Goal: Information Seeking & Learning: Learn about a topic

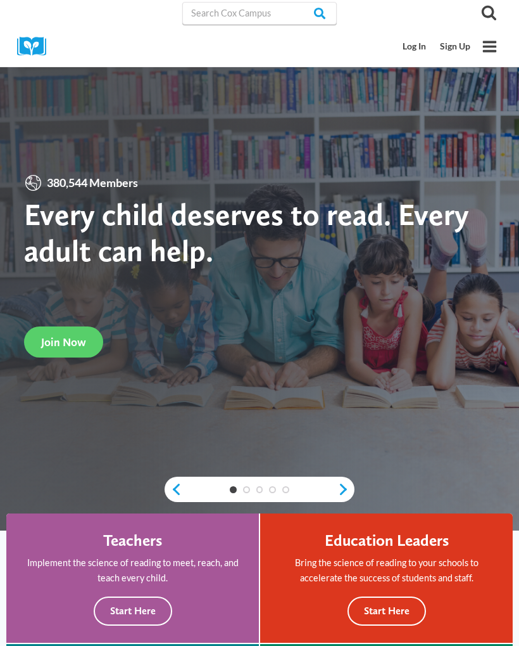
click at [414, 43] on link "Log In" at bounding box center [415, 46] width 37 height 23
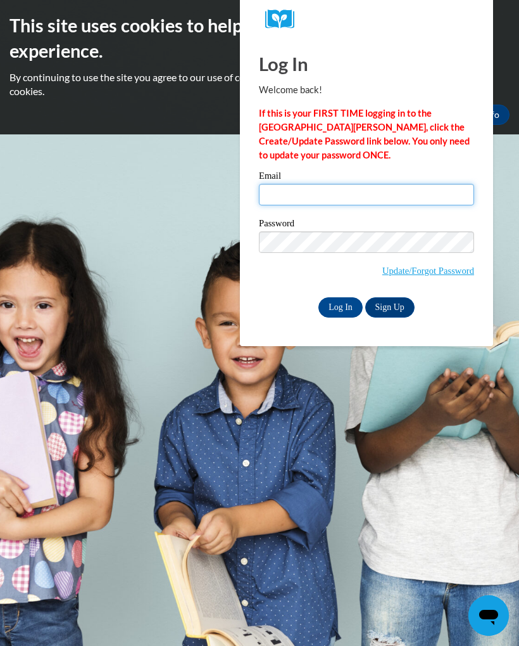
click at [295, 193] on input "Email" at bounding box center [366, 195] width 215 height 22
type input "[EMAIL_ADDRESS][DOMAIN_NAME]"
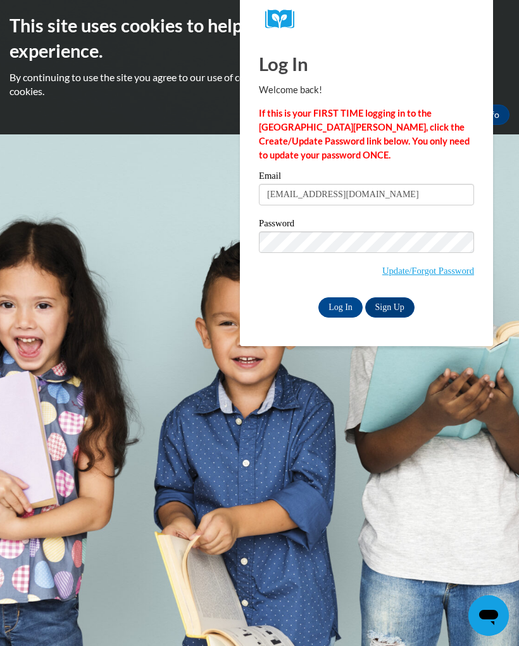
click at [335, 301] on input "Log In" at bounding box center [341, 307] width 44 height 20
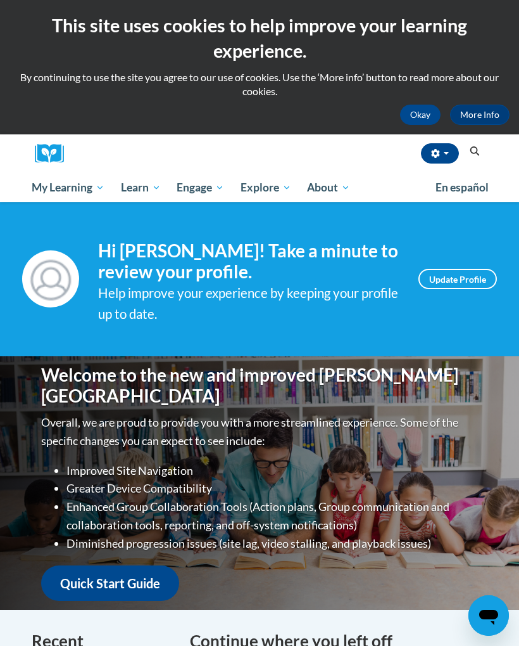
click at [0, 0] on span "All Courses" at bounding box center [0, 0] width 0 height 0
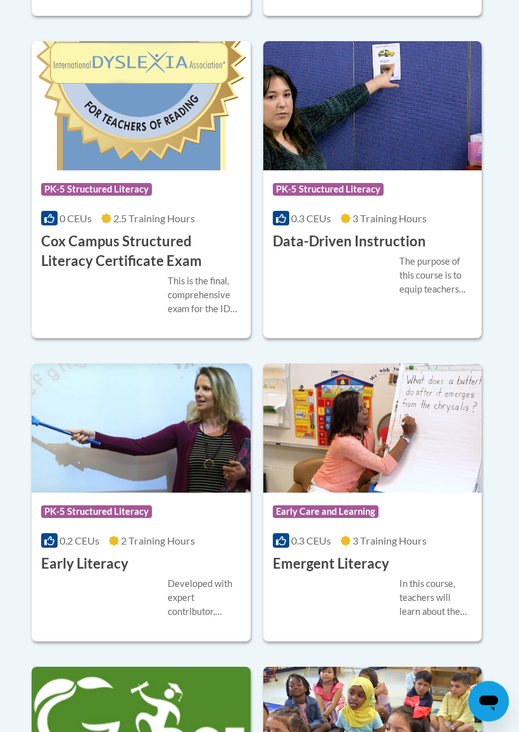
scroll to position [1952, 0]
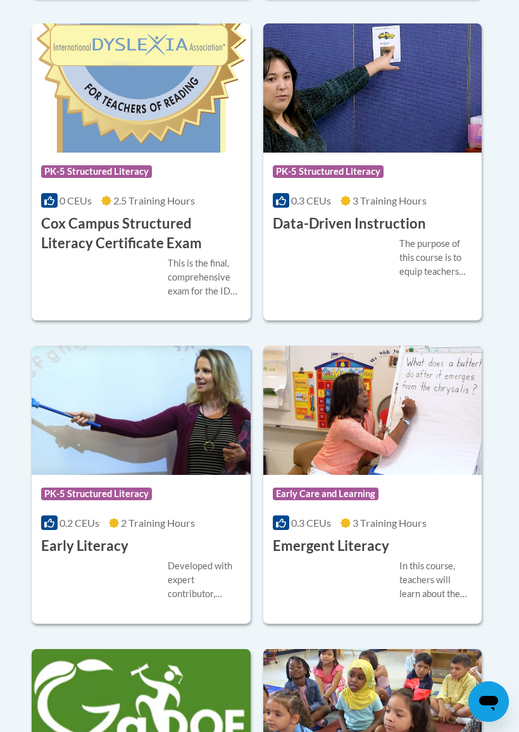
click at [196, 569] on div "Developed with expert contributor, Dr. Deborah Glaser, Reading Teacherʹs Top Te…" at bounding box center [204, 580] width 73 height 42
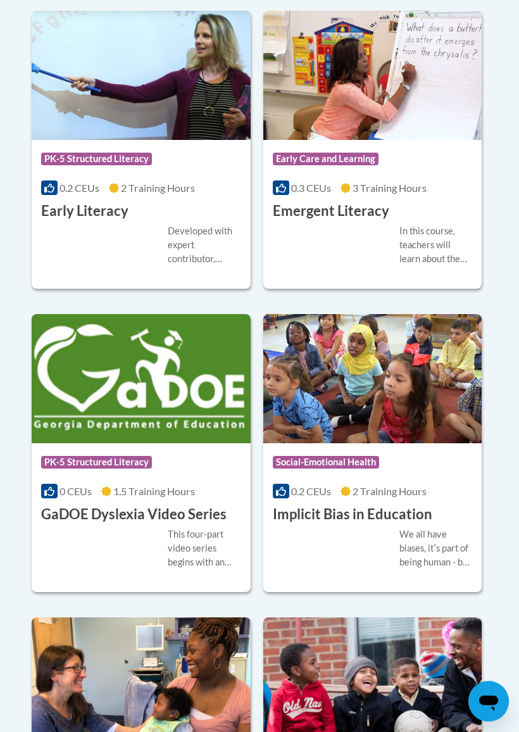
scroll to position [2287, 0]
click at [422, 505] on h3 "Implicit Bias in Education" at bounding box center [353, 515] width 160 height 20
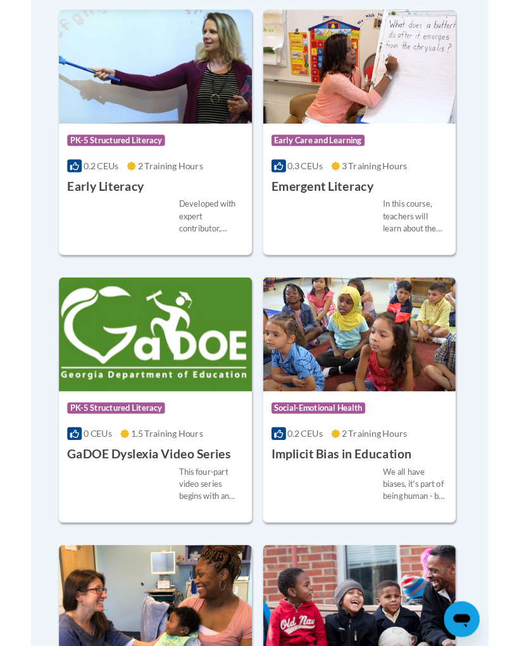
scroll to position [2322, 0]
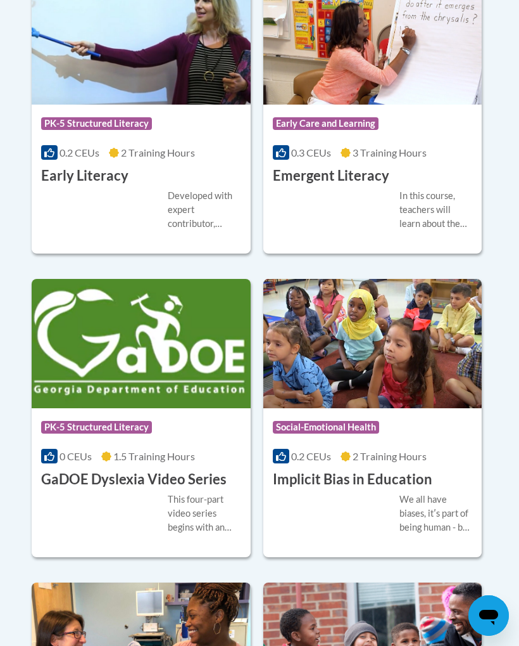
click at [424, 469] on h3 "Implicit Bias in Education" at bounding box center [353, 479] width 160 height 20
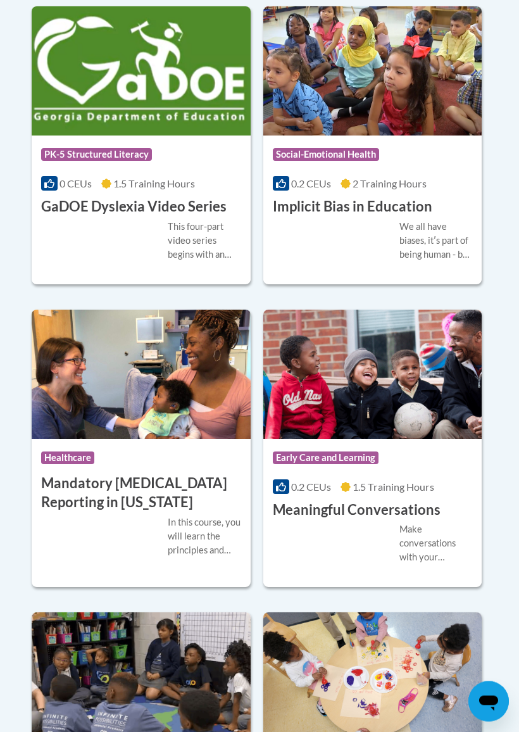
scroll to position [2595, 0]
click at [376, 523] on div "Make conversations with your children brain-builders! The TALK strategy gives y…" at bounding box center [373, 544] width 200 height 42
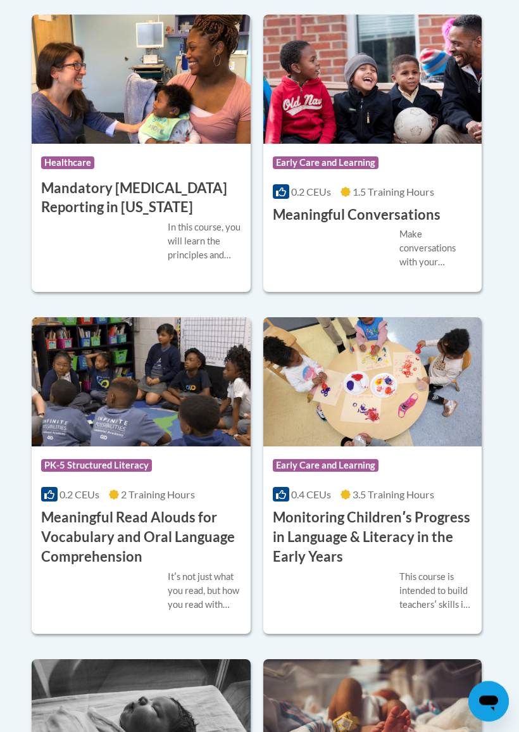
scroll to position [2890, 0]
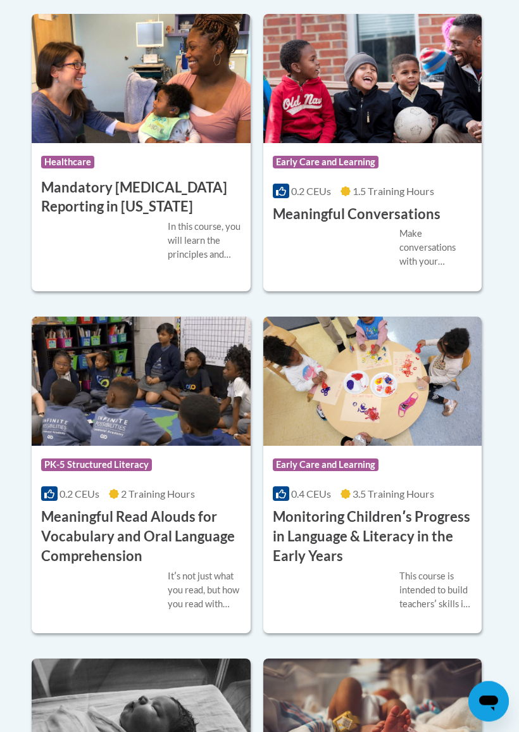
click at [356, 519] on h3 "Monitoring Childrenʹs Progress in Language & Literacy in the Early Years" at bounding box center [373, 537] width 200 height 58
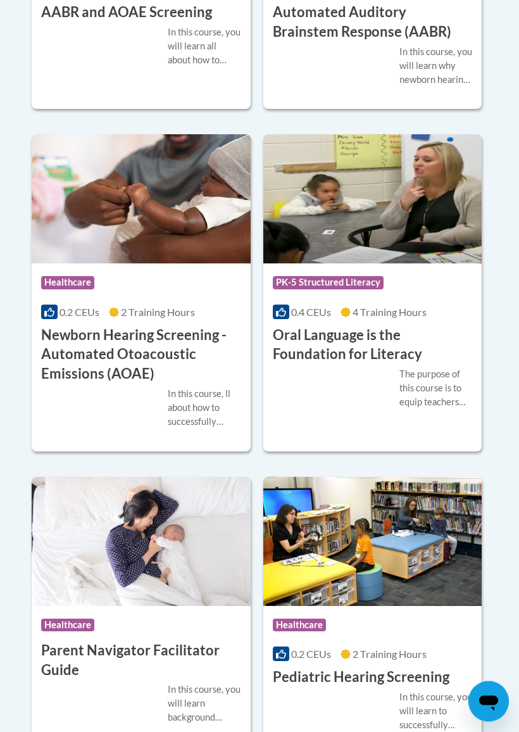
scroll to position [3757, 0]
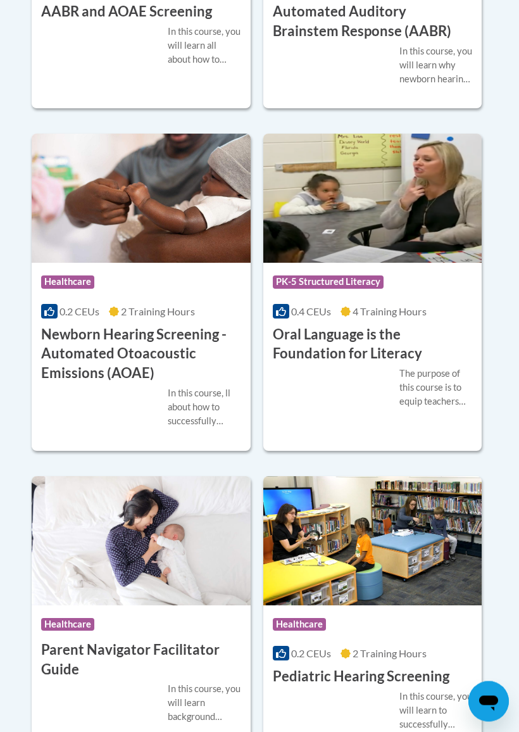
click at [378, 367] on div "The purpose of this course is to equip teachers with the knowledge of the compo…" at bounding box center [373, 388] width 200 height 42
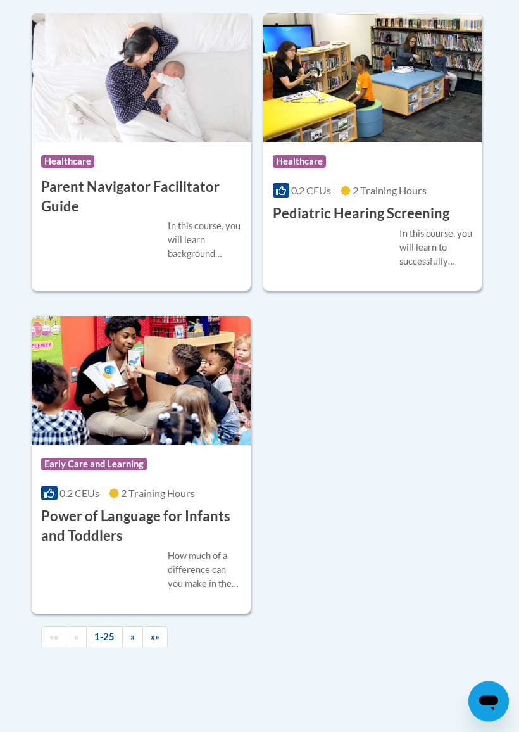
scroll to position [4223, 0]
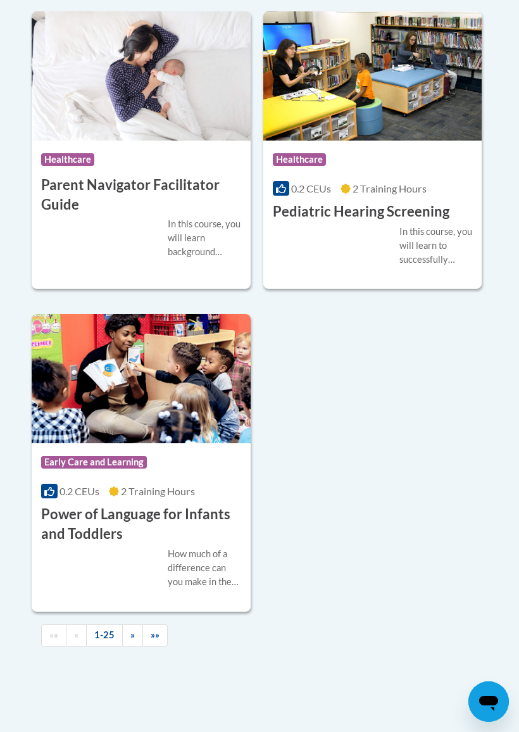
click at [143, 518] on h3 "Power of Language for Infants and Toddlers" at bounding box center [141, 524] width 200 height 39
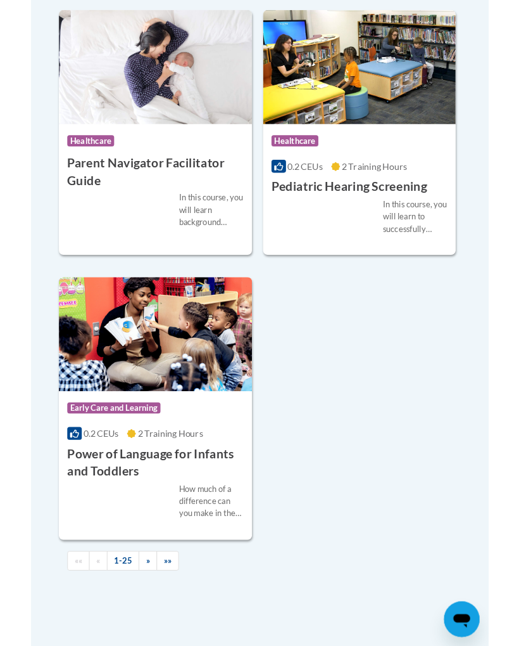
scroll to position [4259, 0]
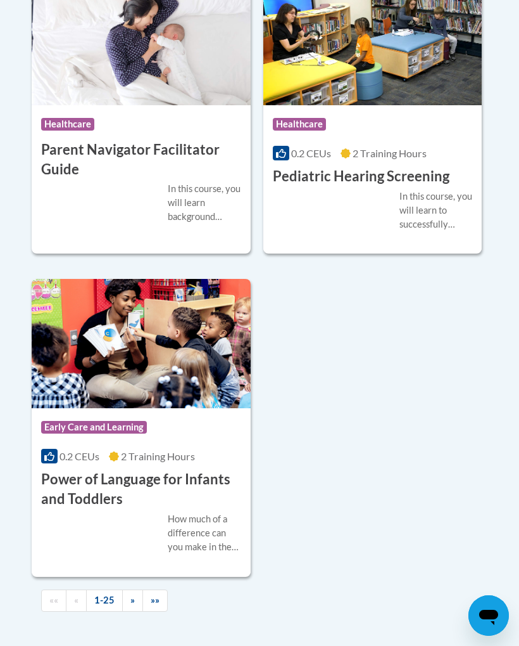
click at [132, 594] on span "»" at bounding box center [133, 599] width 4 height 11
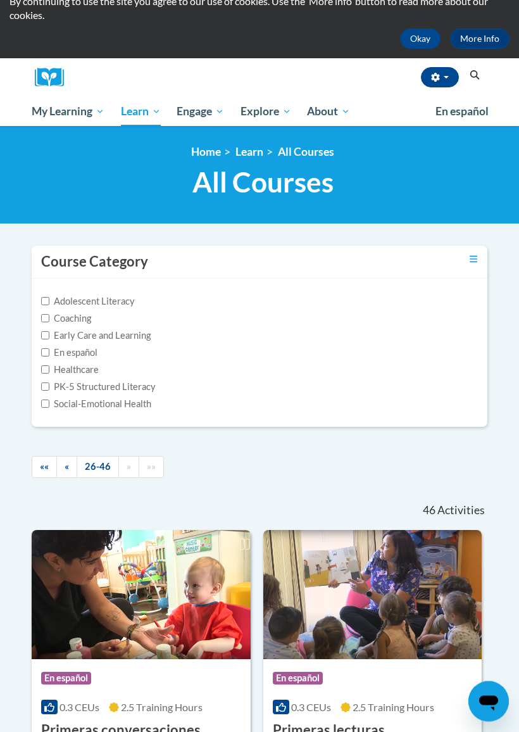
scroll to position [77, 0]
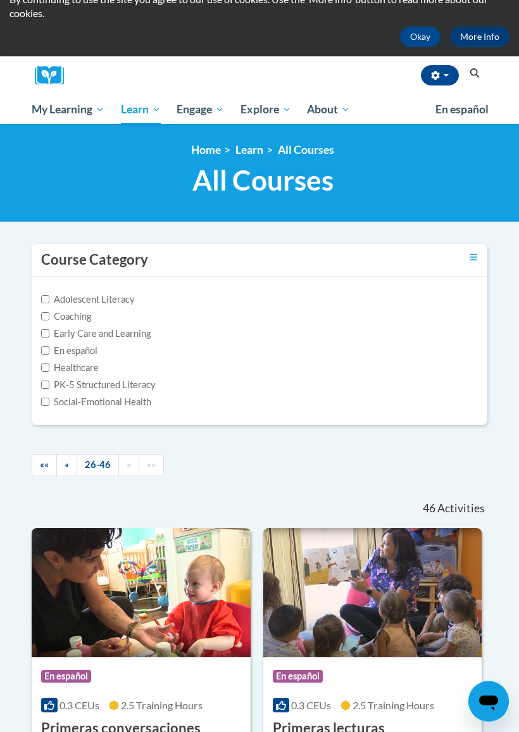
click at [47, 333] on input "Early Care and Learning" at bounding box center [45, 334] width 8 height 8
checkbox input "true"
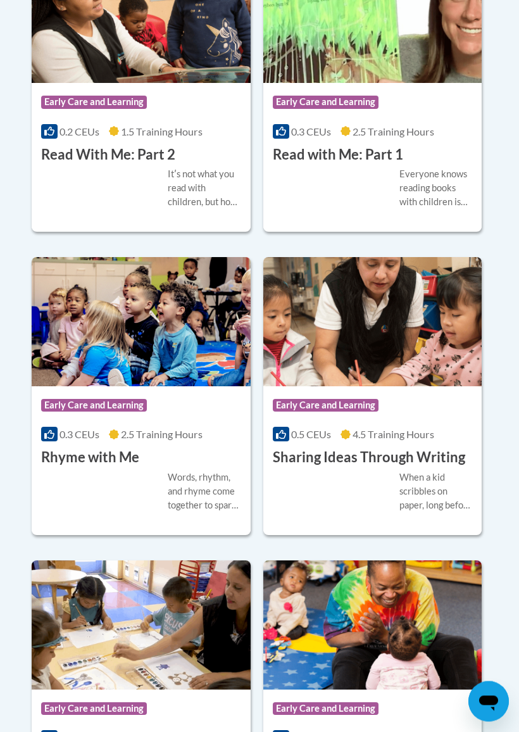
scroll to position [1937, 0]
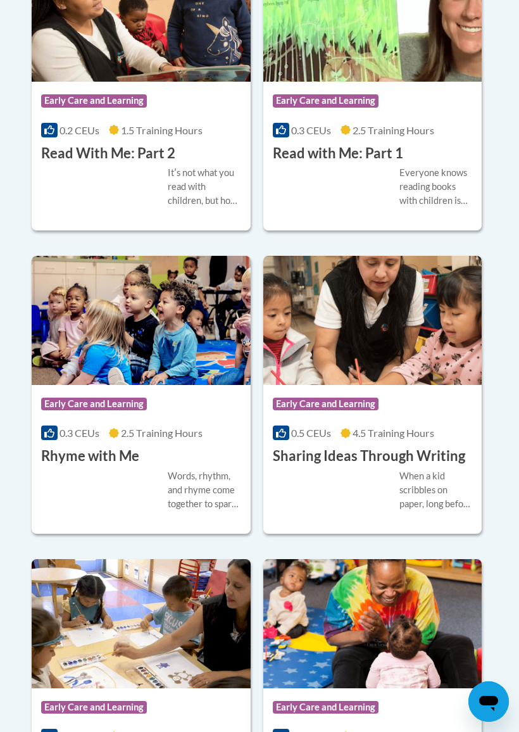
click at [440, 447] on h3 "Sharing Ideas Through Writing" at bounding box center [369, 457] width 193 height 20
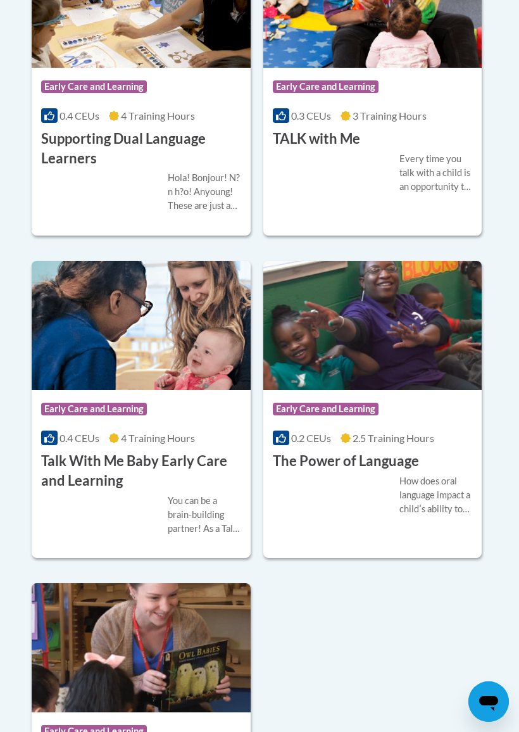
scroll to position [2565, 0]
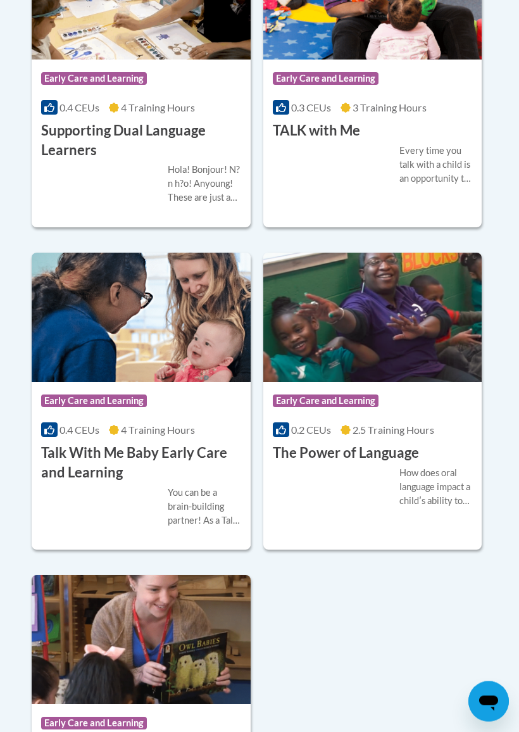
click at [158, 450] on h3 "Talk With Me Baby Early Care and Learning" at bounding box center [141, 463] width 200 height 39
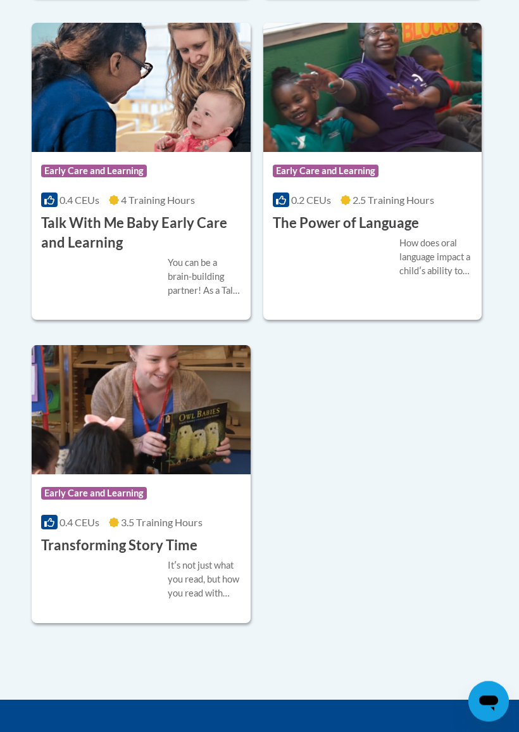
scroll to position [2796, 0]
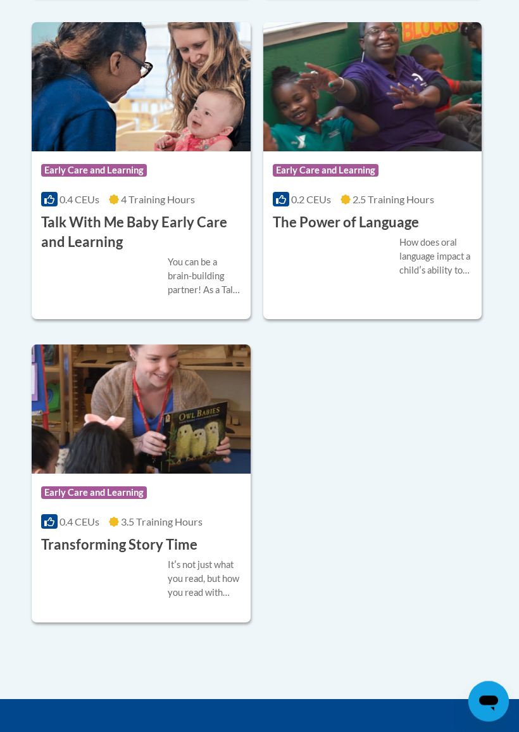
click at [148, 537] on h3 "Transforming Story Time" at bounding box center [119, 546] width 156 height 20
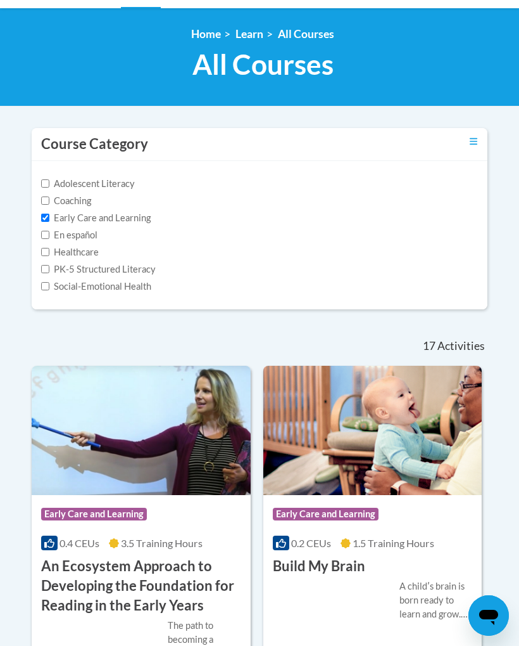
scroll to position [0, 0]
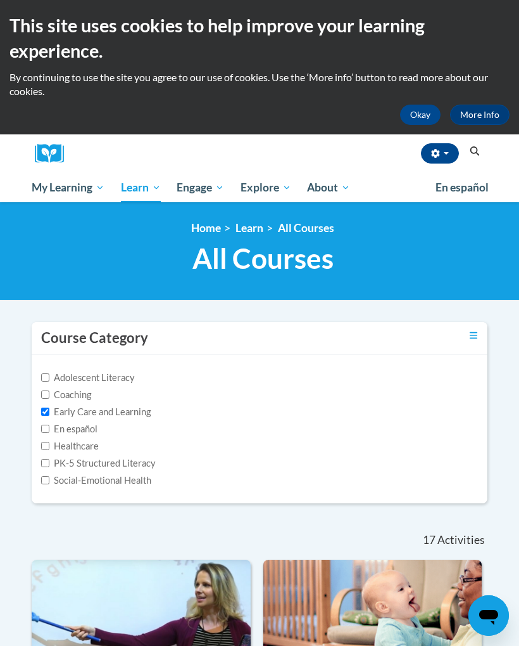
click at [49, 482] on input "Social-Emotional Health" at bounding box center [45, 480] width 8 height 8
checkbox input "true"
click at [49, 411] on input "Early Care and Learning" at bounding box center [45, 411] width 8 height 8
checkbox input "false"
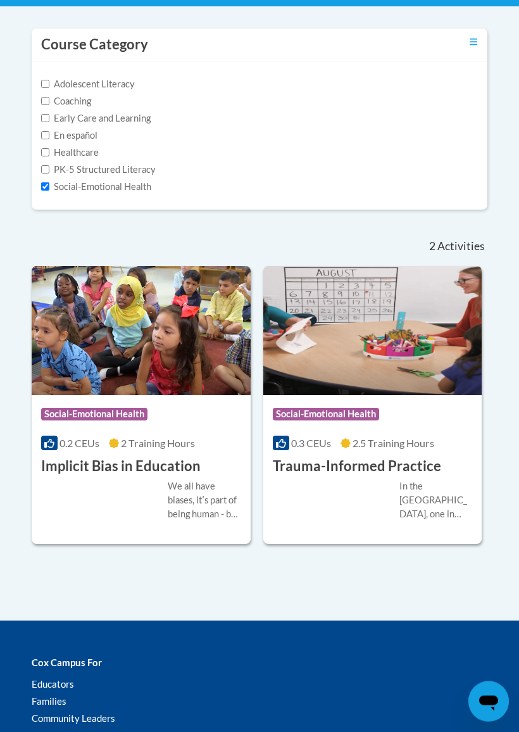
scroll to position [297, 0]
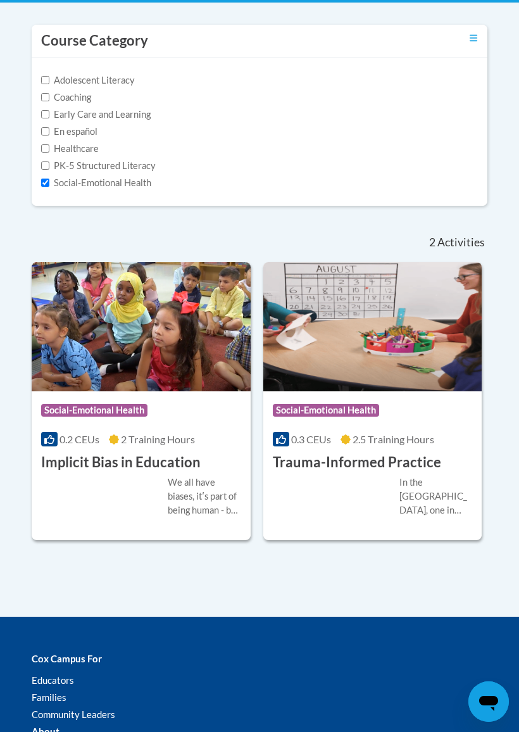
click at [360, 461] on h3 "Trauma-Informed Practice" at bounding box center [357, 463] width 169 height 20
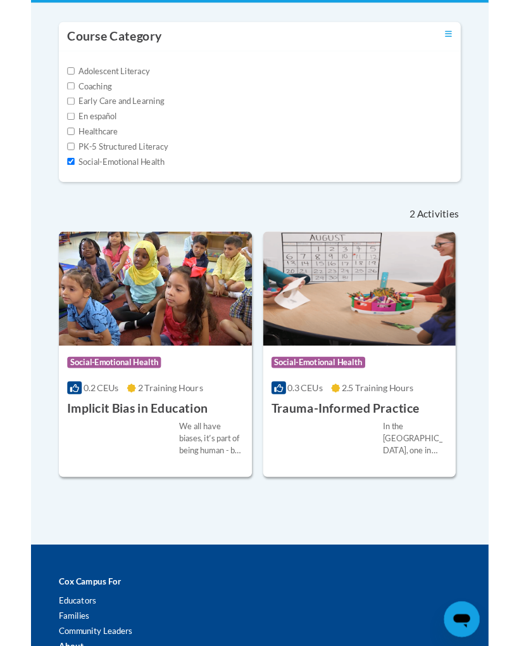
scroll to position [333, 0]
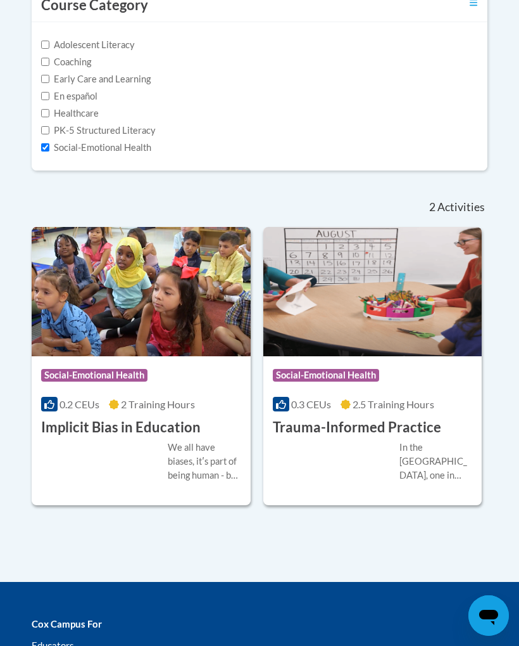
click at [42, 111] on input "Healthcare" at bounding box center [45, 113] width 8 height 8
checkbox input "true"
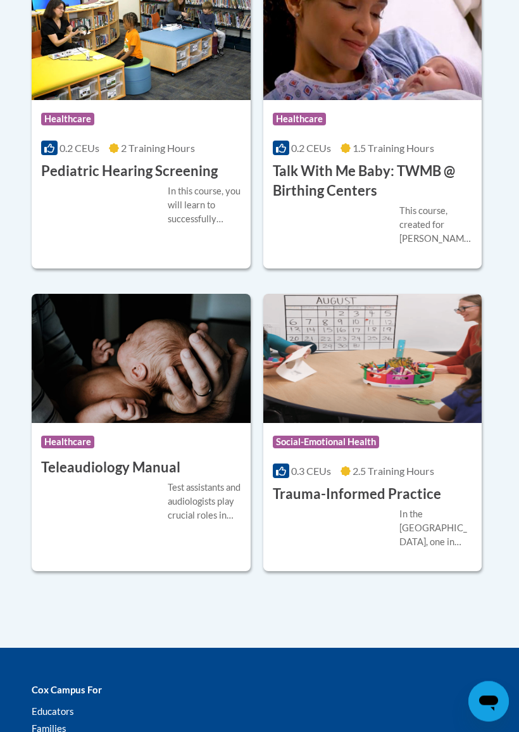
scroll to position [1577, 0]
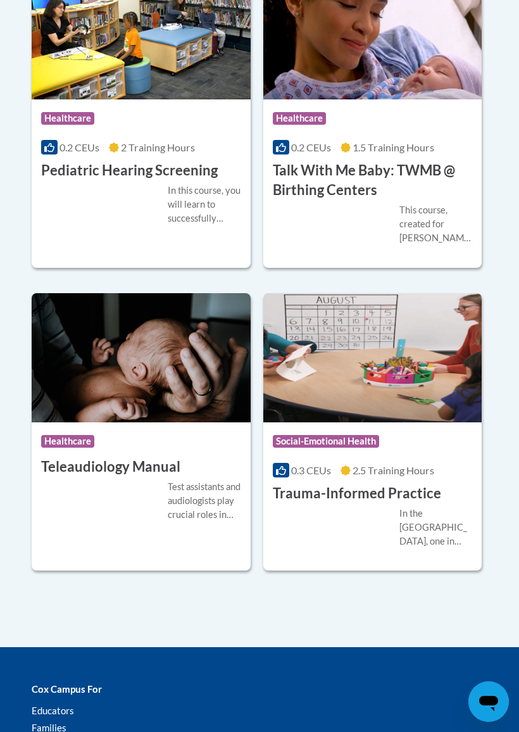
click at [179, 481] on div "Test assistants and audiologists play crucial roles in audiology testing. This …" at bounding box center [204, 501] width 73 height 42
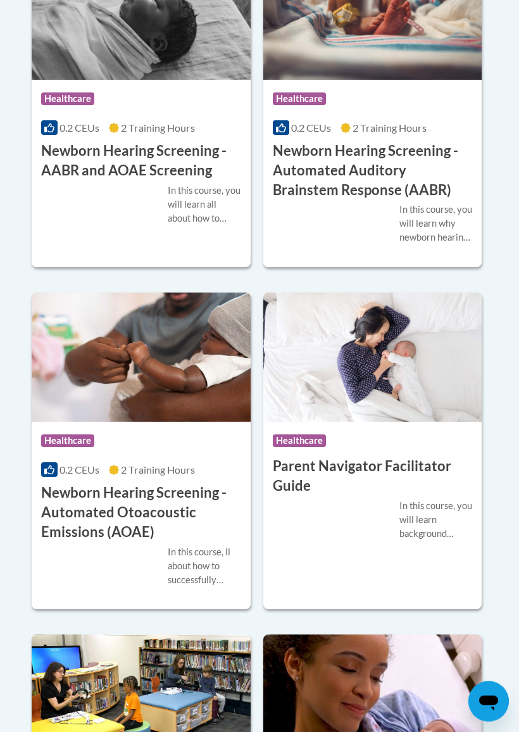
scroll to position [917, 0]
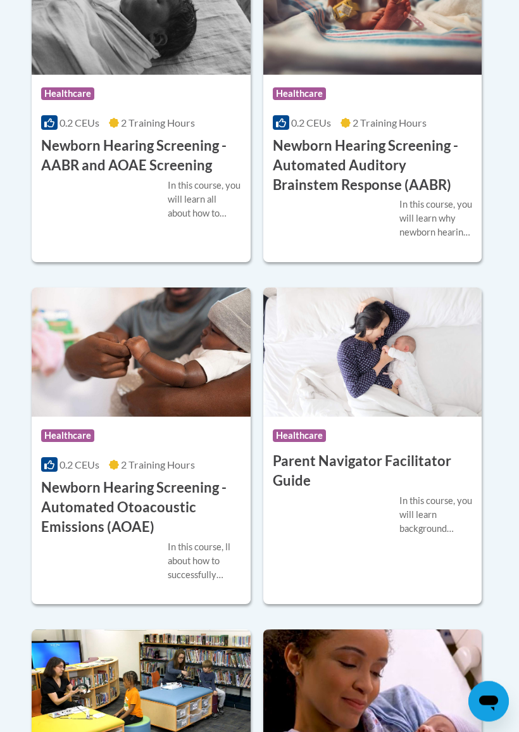
click at [376, 454] on h3 "Parent Navigator Facilitator Guide" at bounding box center [373, 471] width 200 height 39
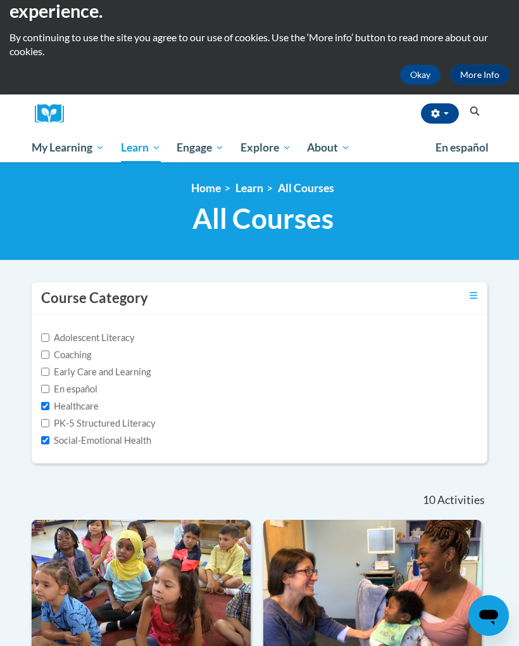
scroll to position [0, 0]
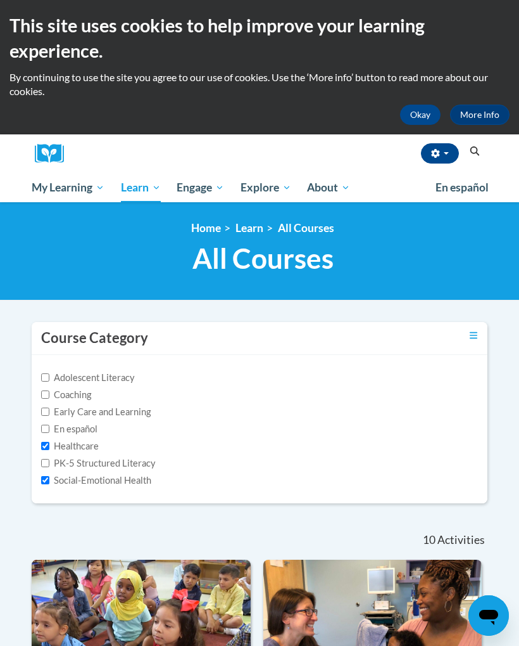
click at [46, 479] on input "Social-Emotional Health" at bounding box center [45, 480] width 8 height 8
checkbox input "false"
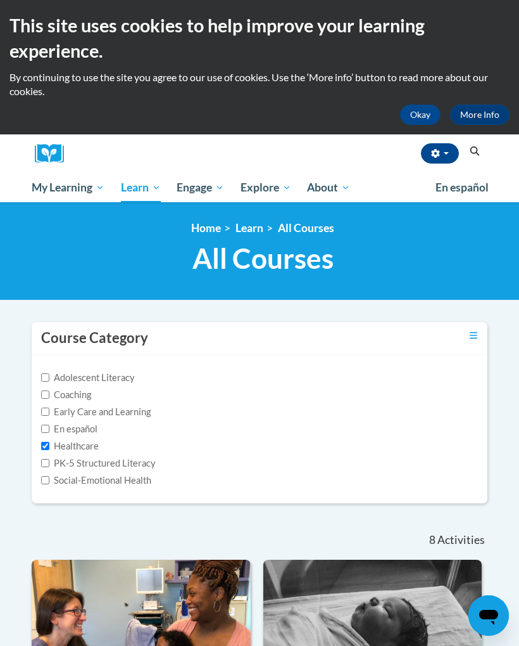
click at [48, 442] on input "Healthcare" at bounding box center [45, 446] width 8 height 8
checkbox input "false"
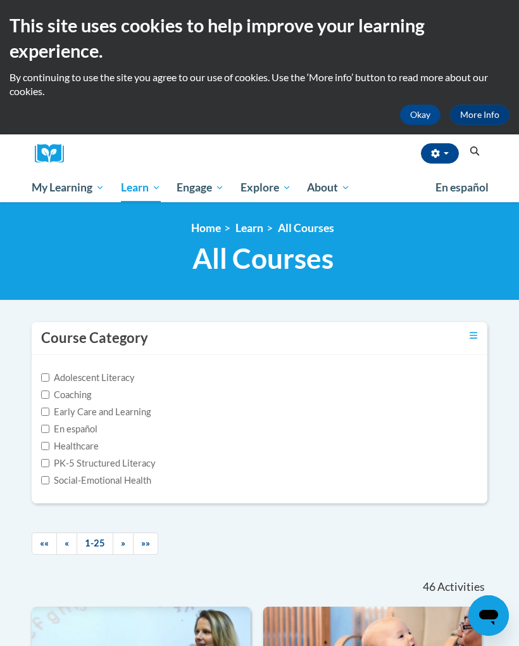
click at [473, 328] on link "Toggle collapse" at bounding box center [474, 335] width 8 height 14
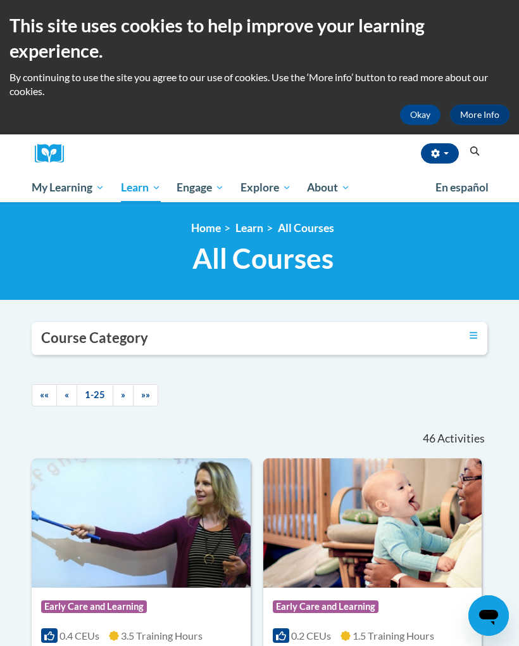
click at [475, 336] on icon "Toggle collapse" at bounding box center [474, 336] width 8 height 10
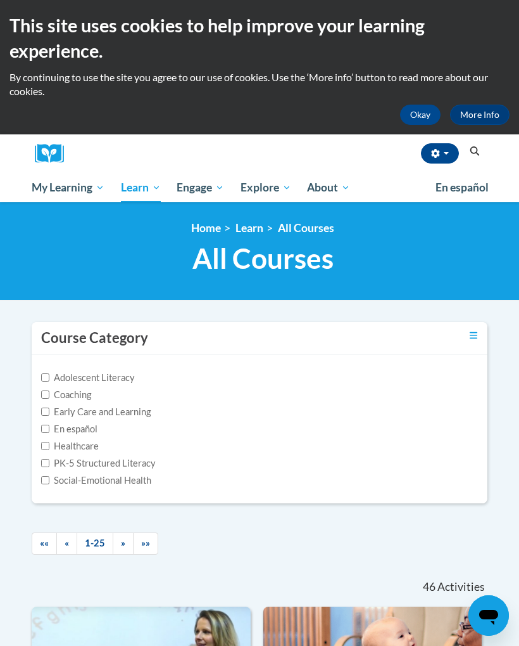
click at [476, 331] on icon "Toggle collapse" at bounding box center [474, 334] width 8 height 7
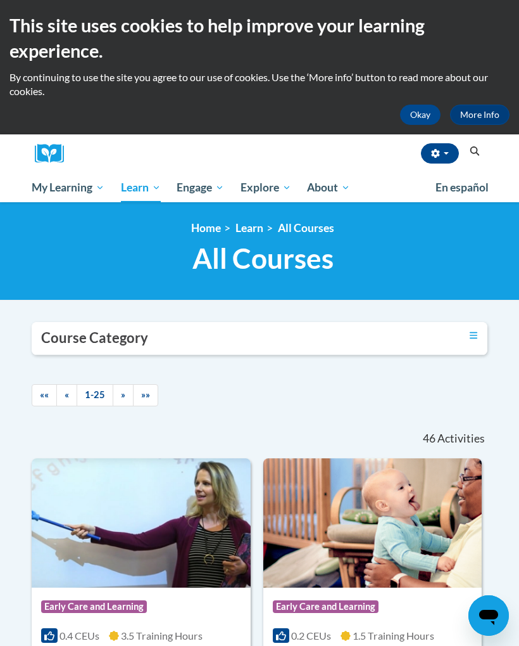
click at [0, 0] on span "For Educators" at bounding box center [0, 0] width 0 height 0
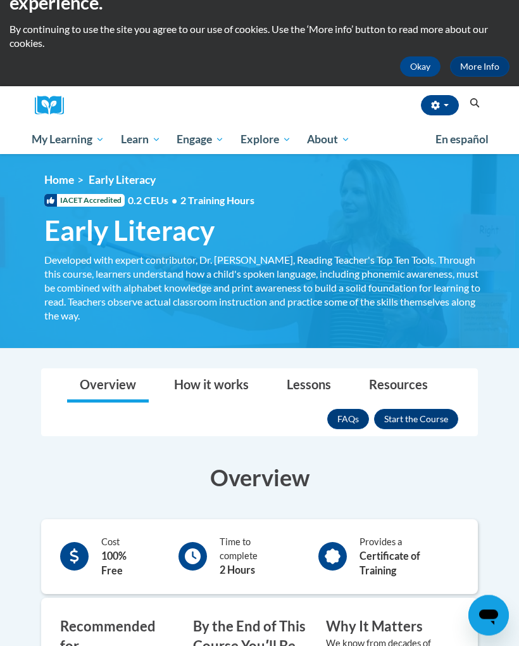
scroll to position [45, 0]
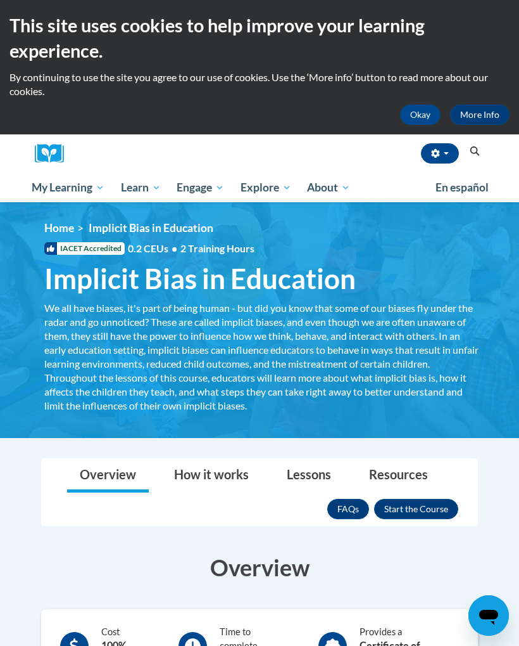
click at [427, 499] on button "Enroll" at bounding box center [416, 509] width 84 height 20
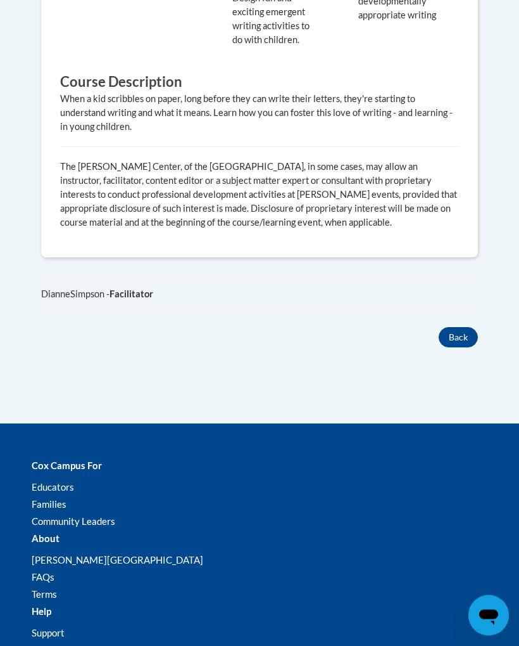
scroll to position [816, 0]
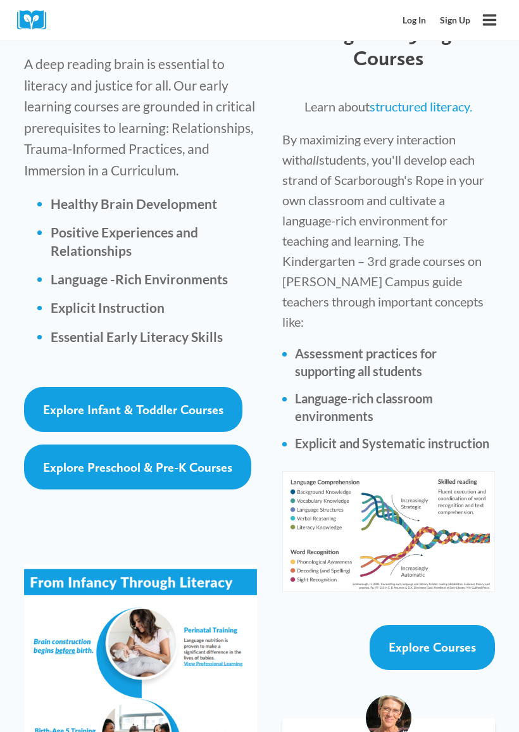
scroll to position [2239, 0]
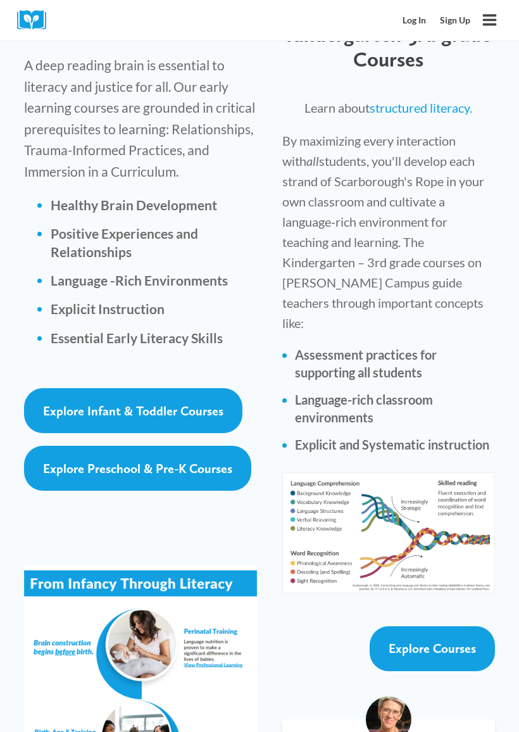
click at [197, 404] on span "Explore Infant & Toddler Courses" at bounding box center [133, 411] width 181 height 15
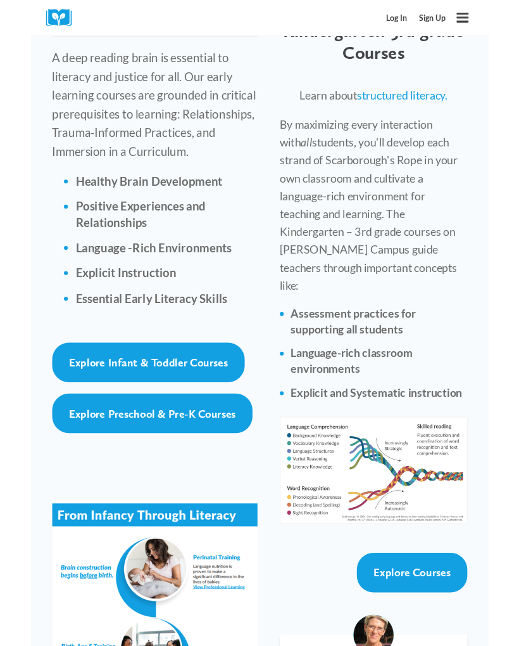
scroll to position [2274, 0]
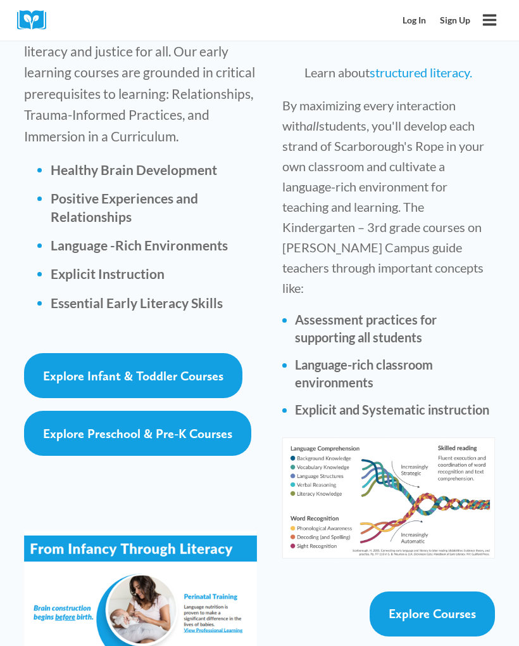
click at [190, 426] on span "Explore Preschool & Pre-K Courses" at bounding box center [137, 433] width 189 height 15
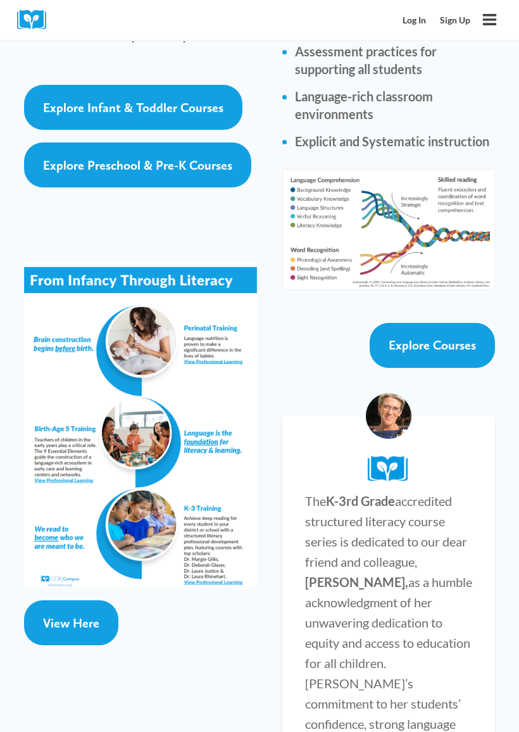
scroll to position [2542, 0]
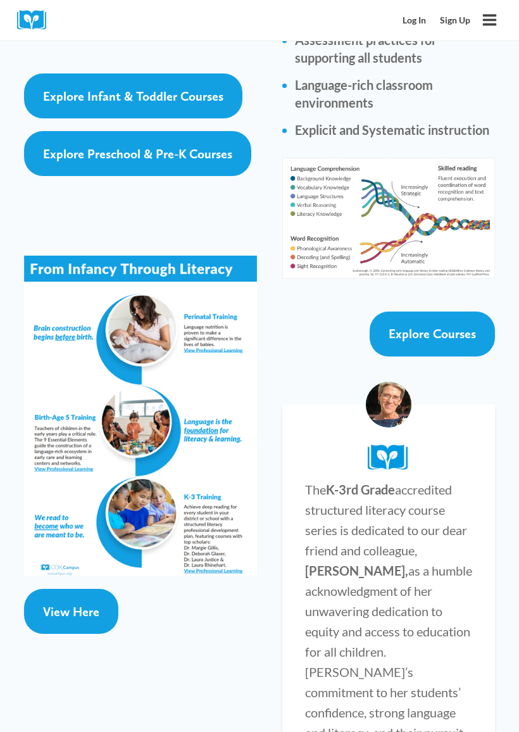
click at [87, 589] on link "View Here" at bounding box center [71, 611] width 94 height 45
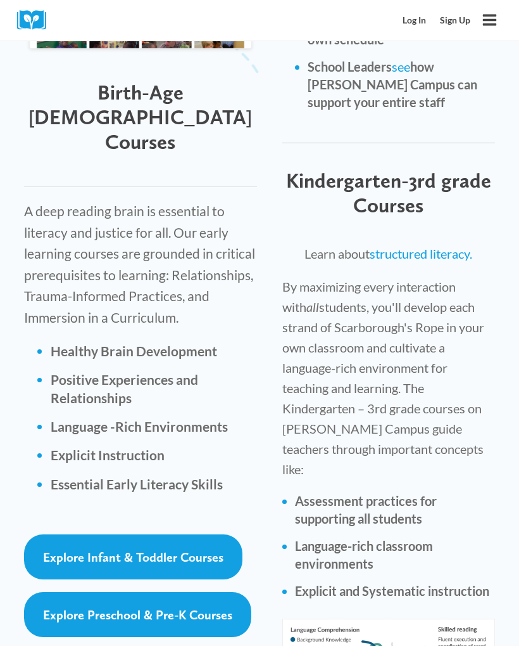
scroll to position [2087, 0]
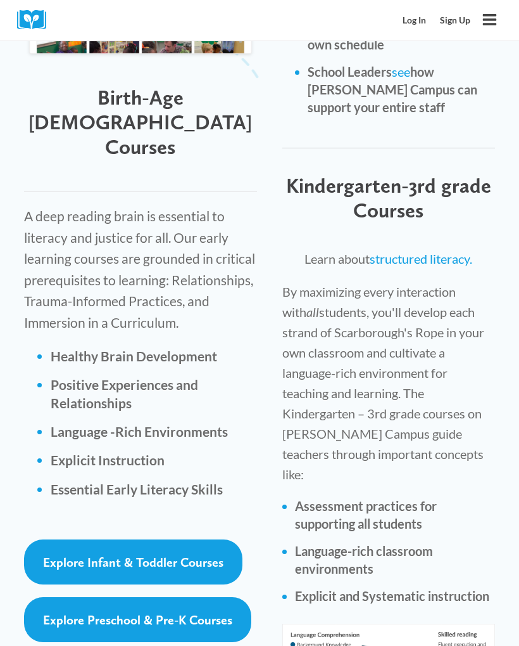
click at [201, 348] on strong "Healthy Brain Development" at bounding box center [134, 356] width 167 height 16
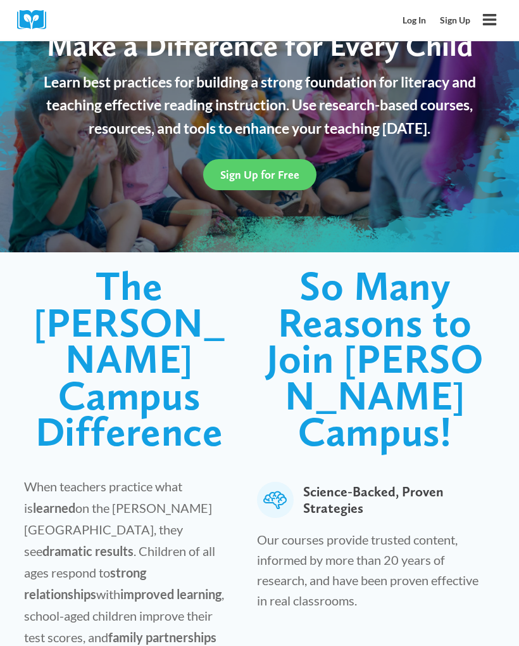
scroll to position [0, 0]
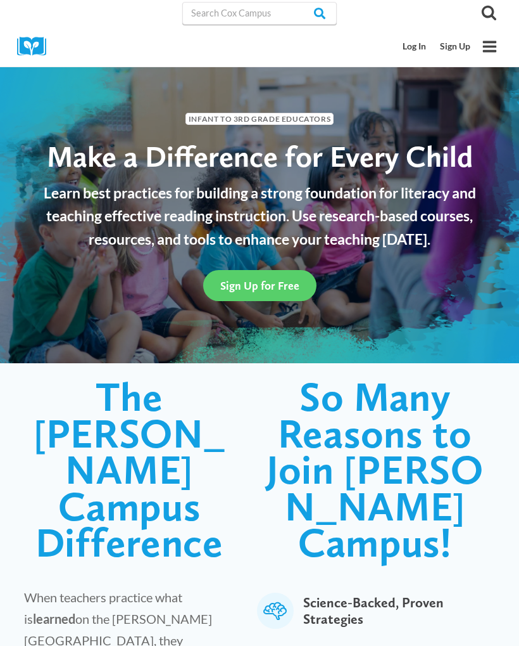
click at [419, 44] on link "Log In" at bounding box center [415, 46] width 37 height 23
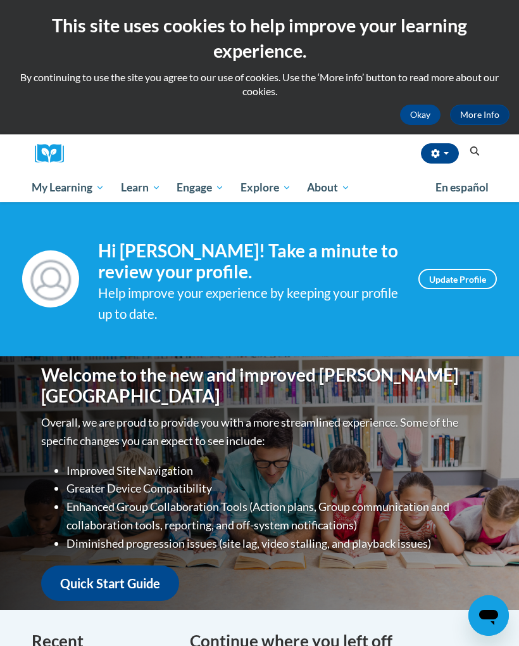
click at [0, 0] on span "Healthcare" at bounding box center [0, 0] width 0 height 0
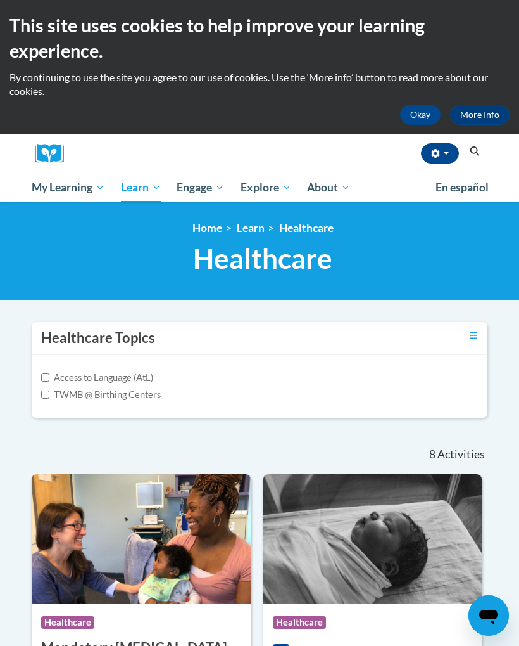
click at [0, 0] on span "Coaching" at bounding box center [0, 0] width 0 height 0
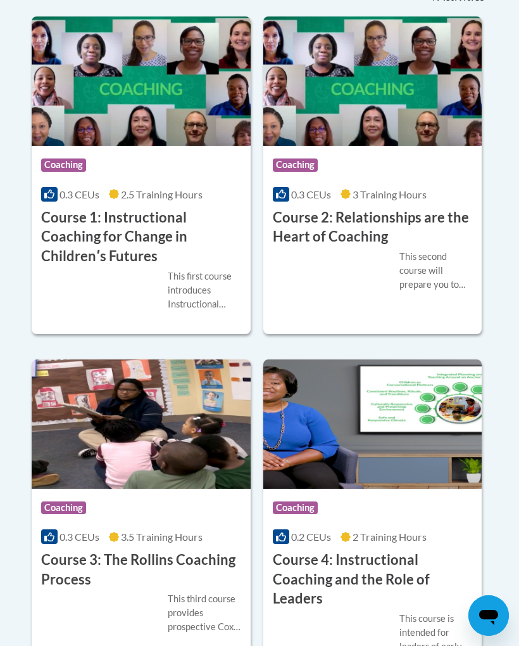
scroll to position [661, 0]
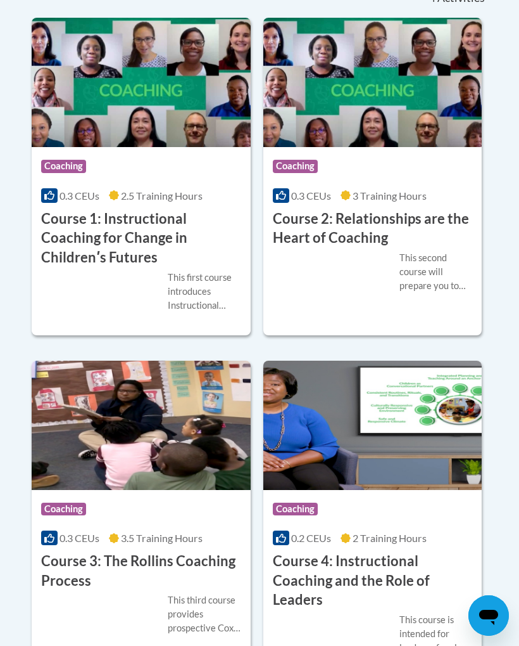
click at [166, 248] on h3 "Course 1: Instructional Coaching for Change in Childrenʹs Futures" at bounding box center [141, 238] width 200 height 58
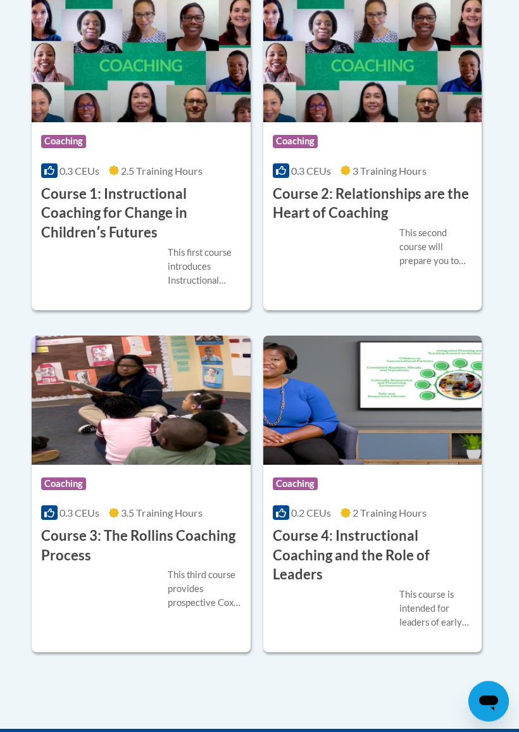
scroll to position [673, 0]
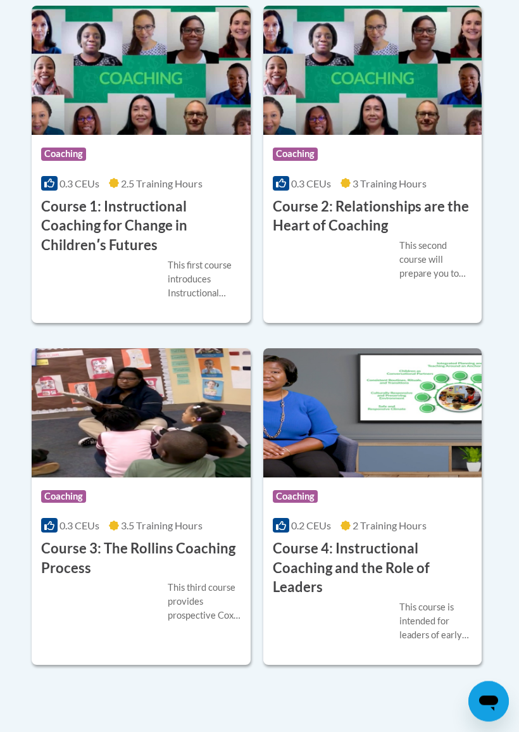
click at [360, 219] on h3 "Course 2: Relationships are the Heart of Coaching" at bounding box center [373, 217] width 200 height 39
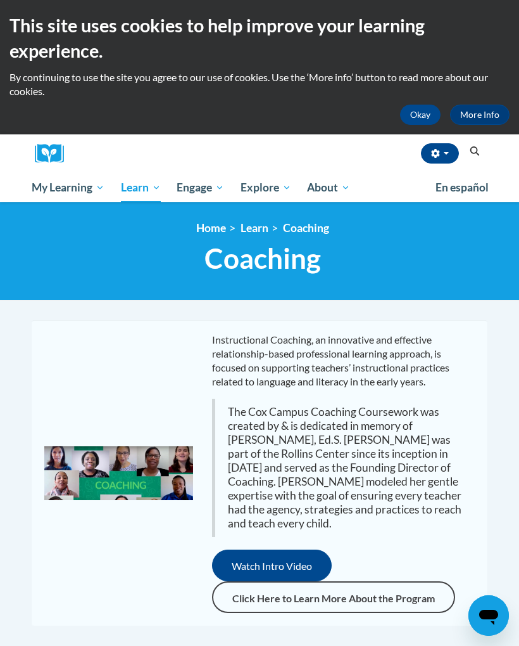
scroll to position [709, 0]
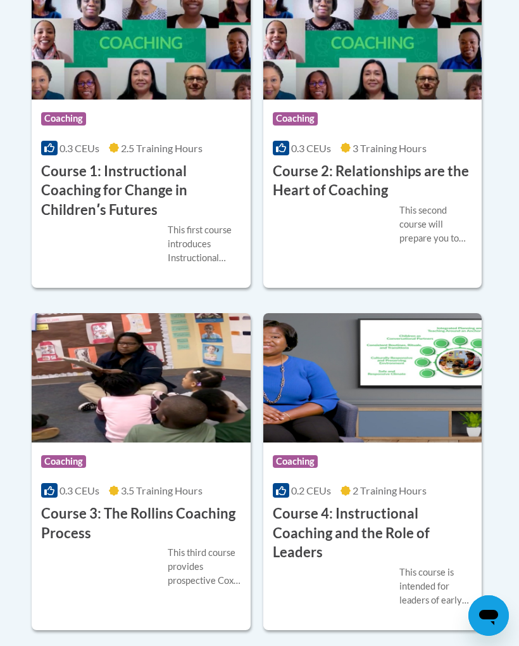
click at [163, 507] on h3 "Course 3: The Rollins Coaching Process" at bounding box center [141, 523] width 200 height 39
click at [366, 527] on h3 "Course 4: Instructional Coaching and the Role of Leaders" at bounding box center [373, 533] width 200 height 58
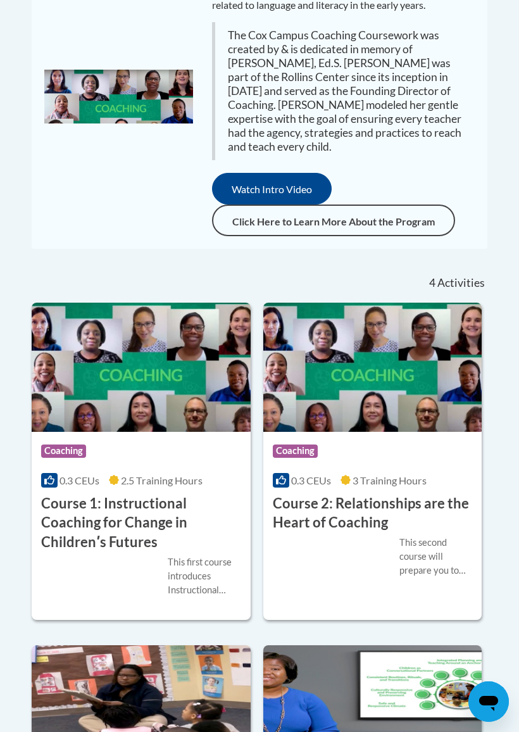
scroll to position [381, 0]
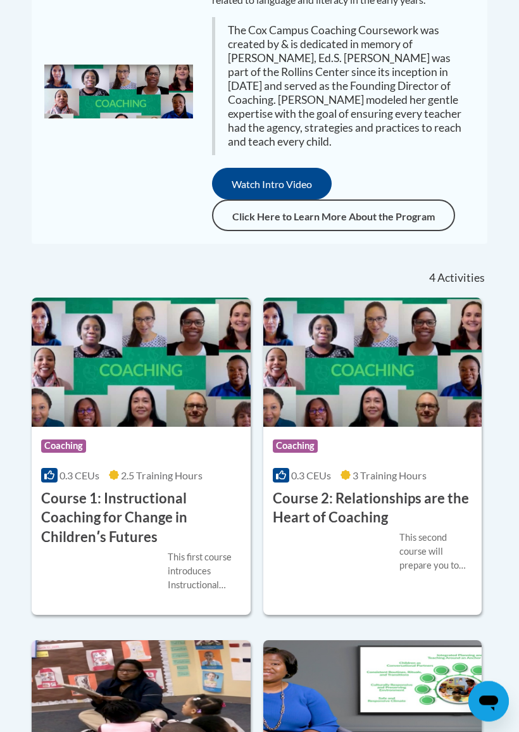
click at [378, 514] on h3 "Course 2: Relationships are the Heart of Coaching" at bounding box center [373, 509] width 200 height 39
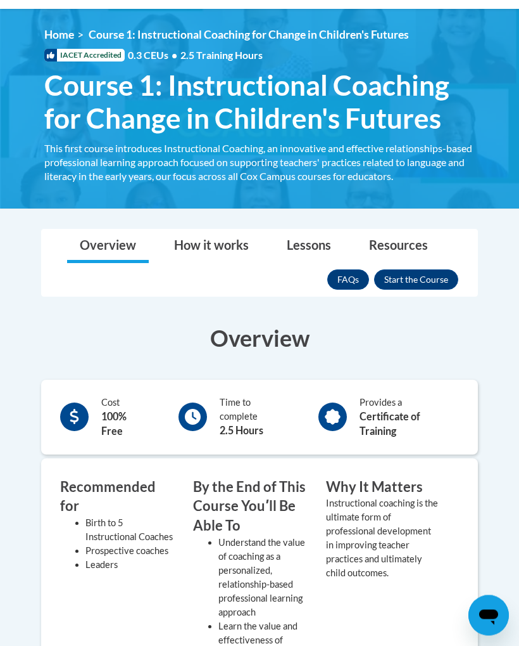
scroll to position [190, 0]
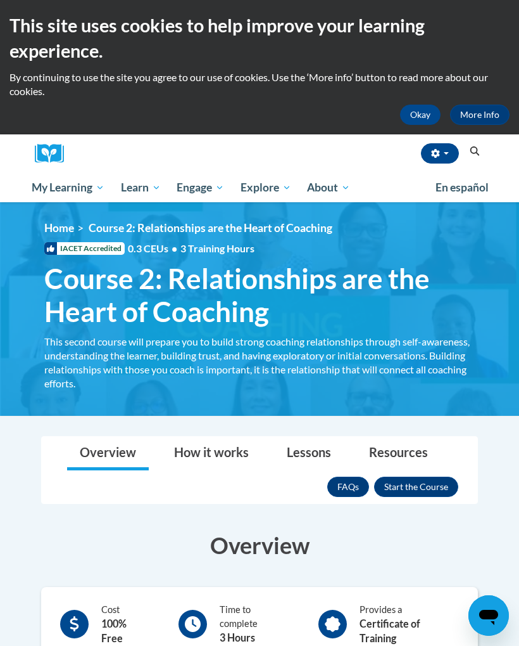
click at [0, 0] on span "Early Care and Learning" at bounding box center [0, 0] width 0 height 0
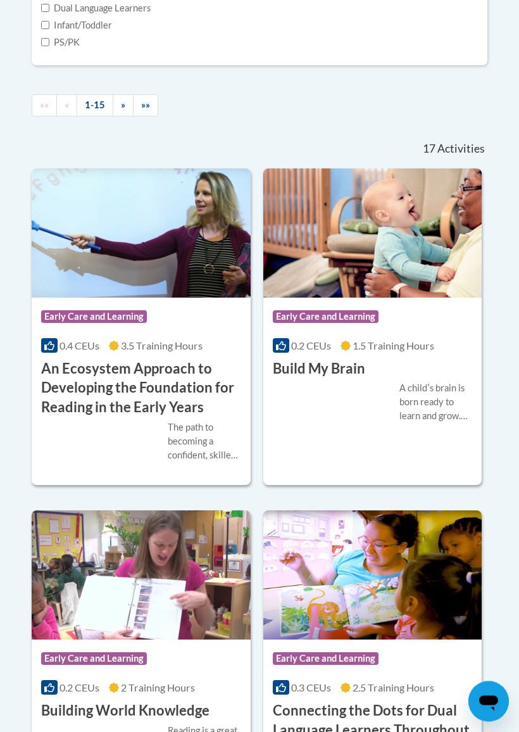
scroll to position [747, 0]
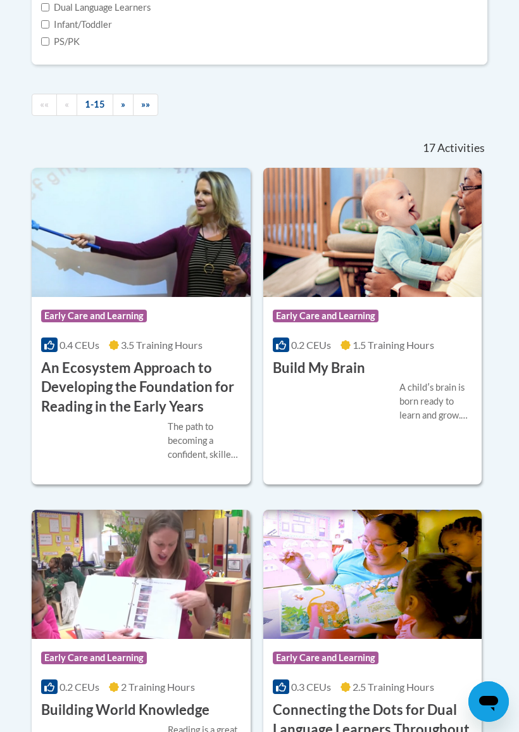
click at [141, 417] on h3 "An Ecosystem Approach to Developing the Foundation for Reading in the Early Yea…" at bounding box center [141, 388] width 200 height 58
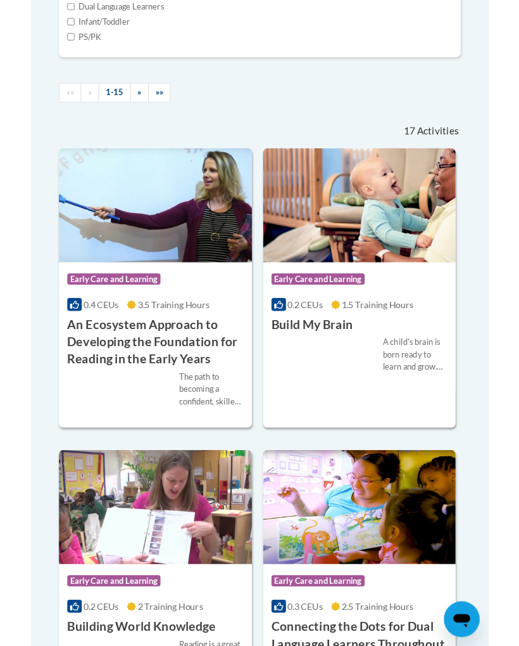
scroll to position [782, 0]
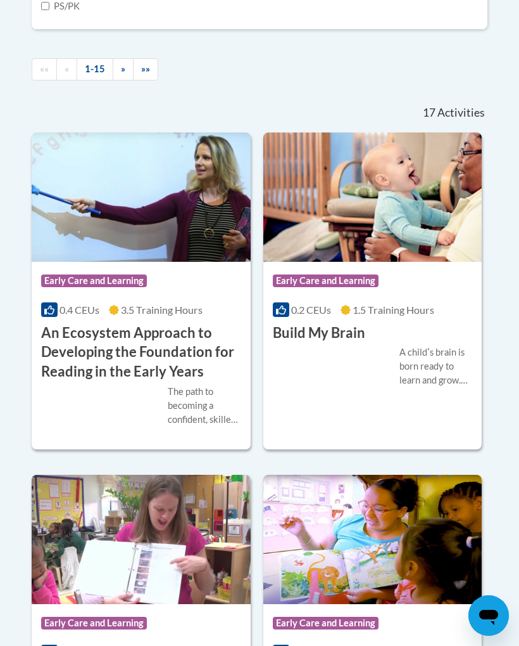
checkbox input "true"
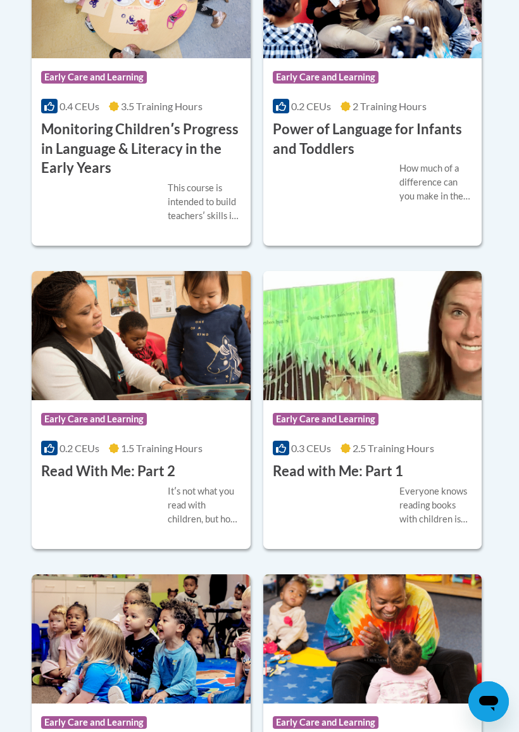
scroll to position [1339, 0]
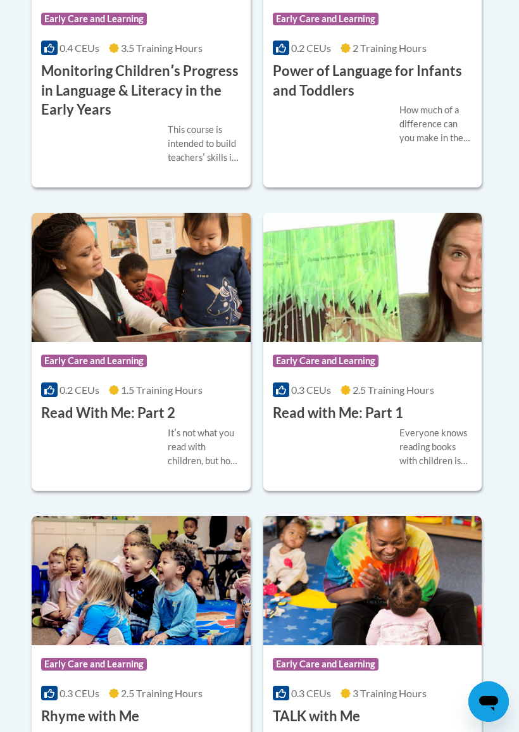
click at [328, 487] on div "More Info Enroll Everyone knows reading books with children is important - not …" at bounding box center [373, 455] width 219 height 64
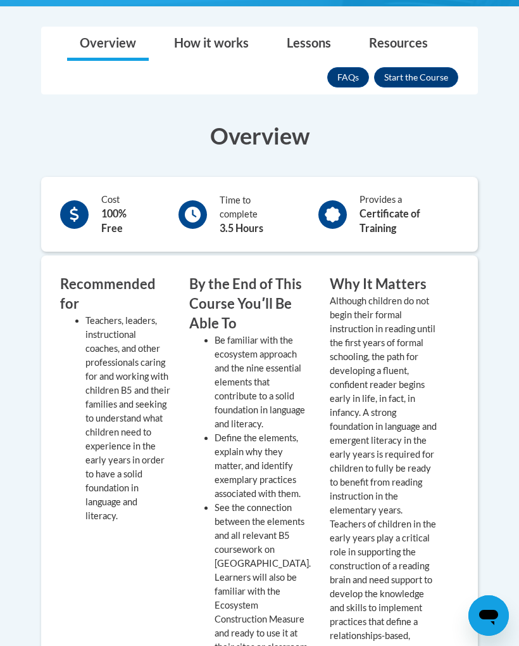
scroll to position [539, 0]
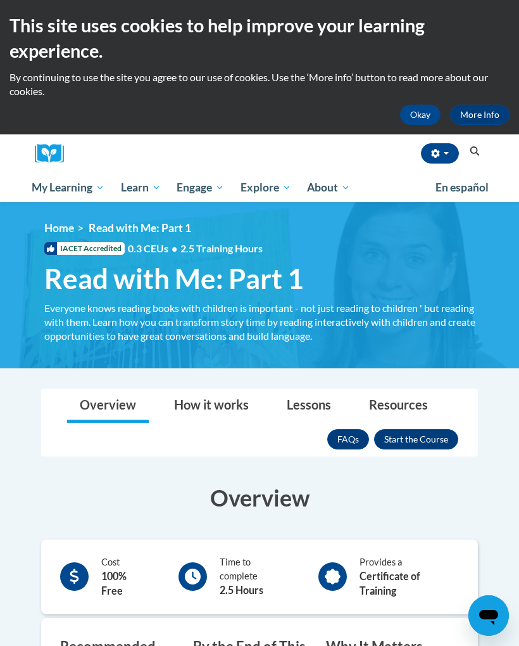
click at [433, 146] on button "button" at bounding box center [440, 153] width 38 height 20
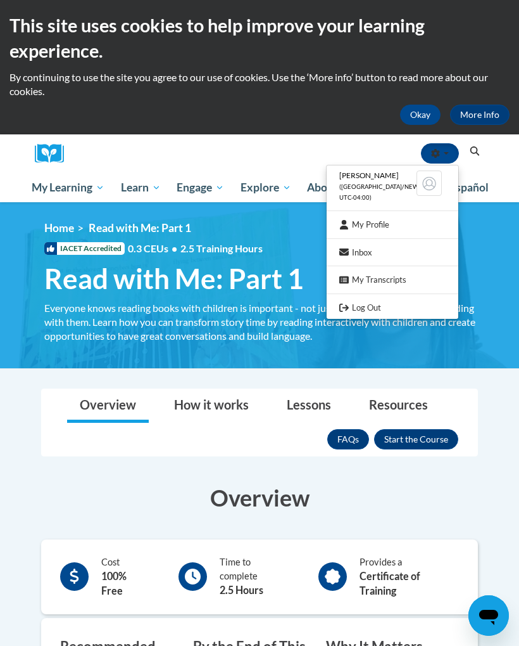
click at [367, 304] on link "Log Out" at bounding box center [393, 308] width 132 height 16
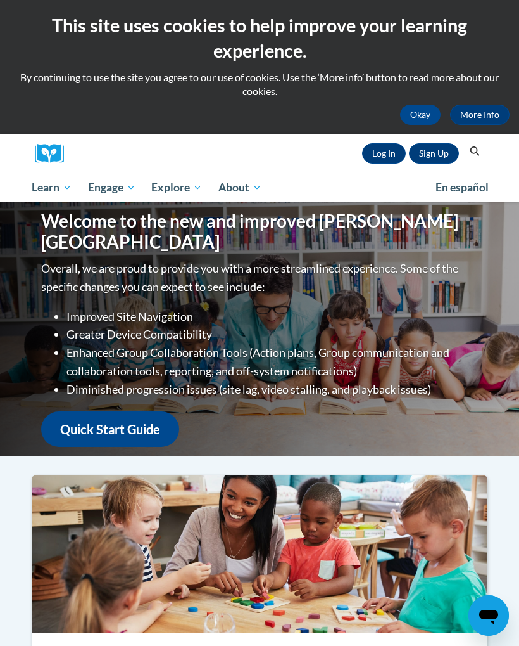
click at [422, 107] on button "Okay" at bounding box center [420, 115] width 41 height 20
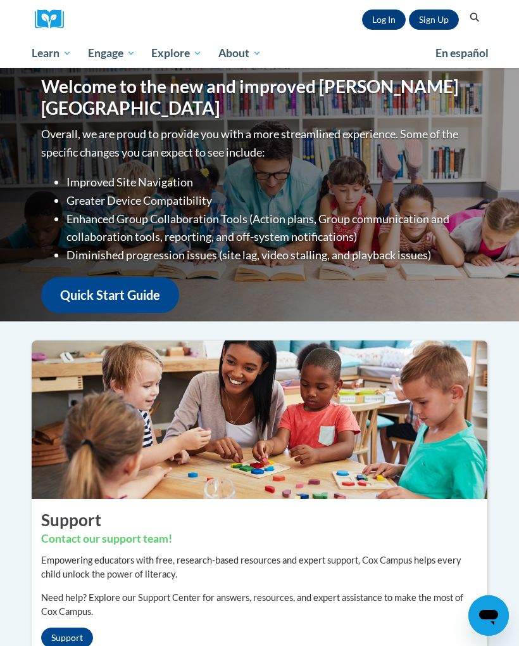
click at [372, 19] on link "Log In" at bounding box center [384, 20] width 44 height 20
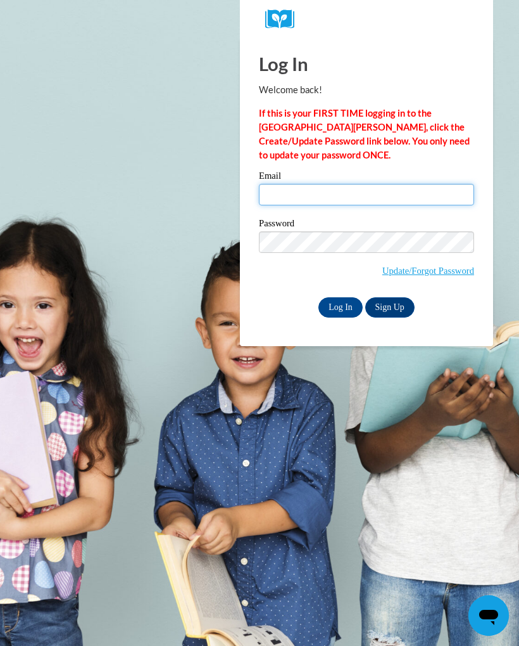
click at [313, 196] on input "Email" at bounding box center [366, 195] width 215 height 22
type input "[EMAIL_ADDRESS][DOMAIN_NAME]"
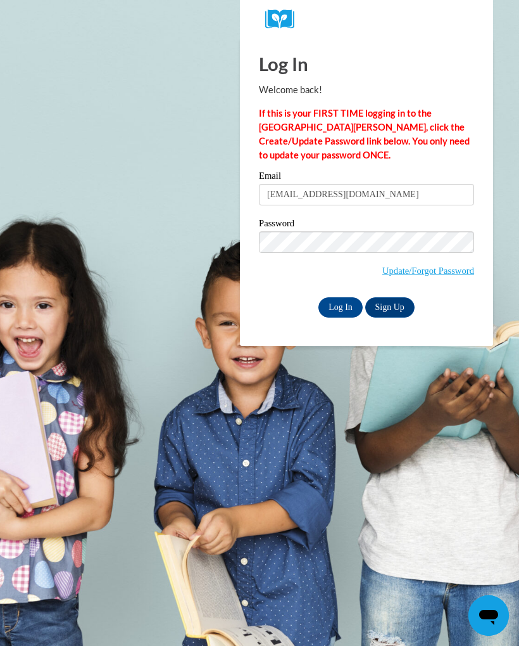
click at [339, 305] on input "Log In" at bounding box center [341, 307] width 44 height 20
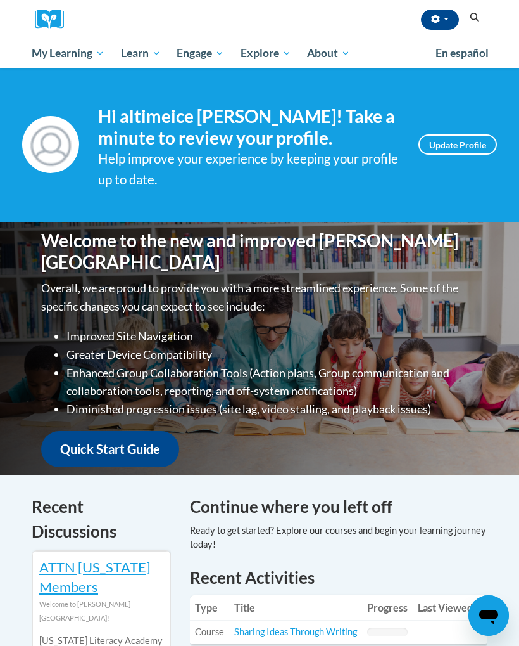
click at [0, 0] on span "Early Care and Learning" at bounding box center [0, 0] width 0 height 0
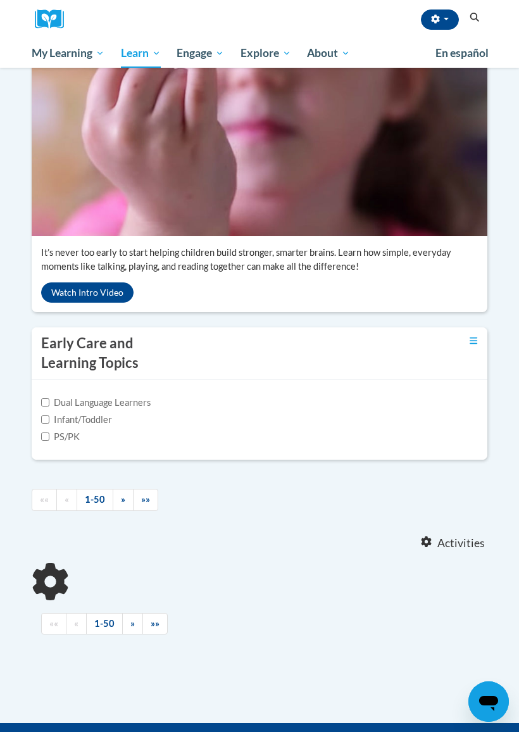
scroll to position [225, 0]
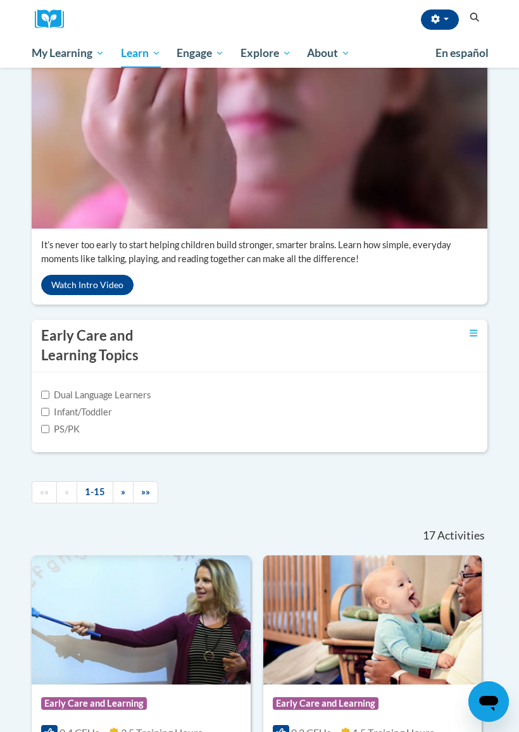
click at [101, 419] on label "Infant/Toddler" at bounding box center [76, 412] width 71 height 14
click at [49, 416] on input "Infant/Toddler" at bounding box center [45, 412] width 8 height 8
checkbox input "true"
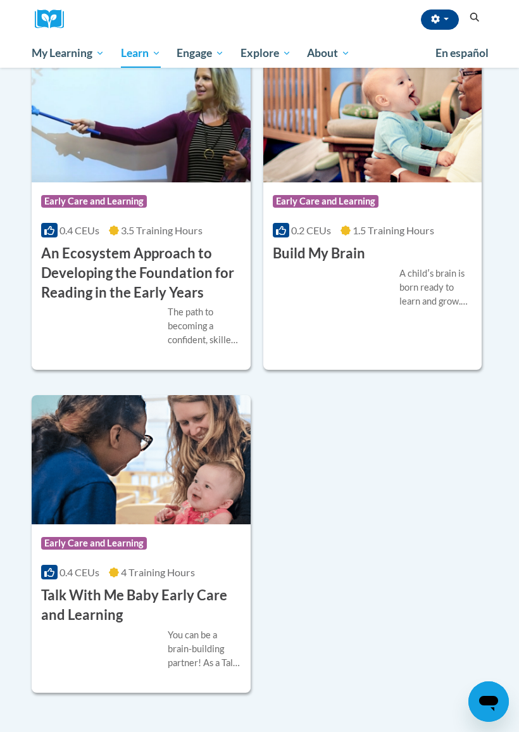
scroll to position [677, 0]
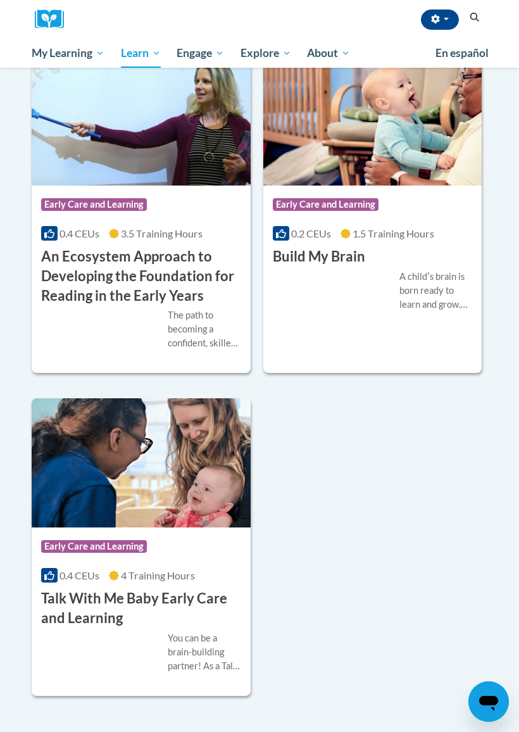
click at [162, 305] on h3 "An Ecosystem Approach to Developing the Foundation for Reading in the Early Yea…" at bounding box center [141, 276] width 200 height 58
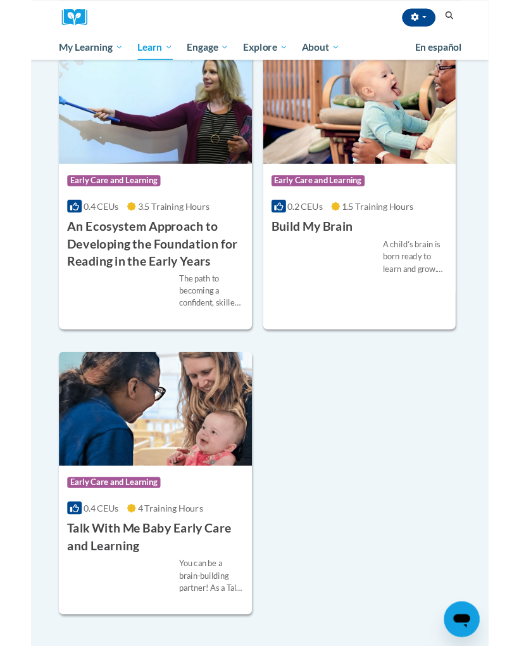
scroll to position [713, 0]
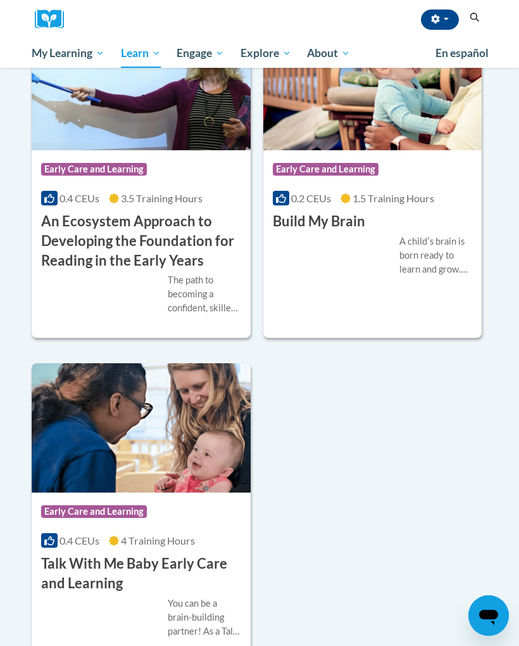
click at [341, 231] on h3 "Build My Brain" at bounding box center [319, 222] width 92 height 20
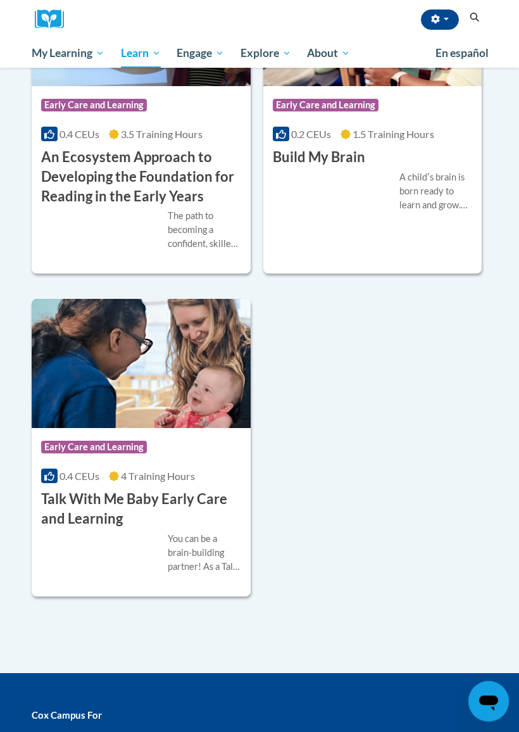
scroll to position [775, 0]
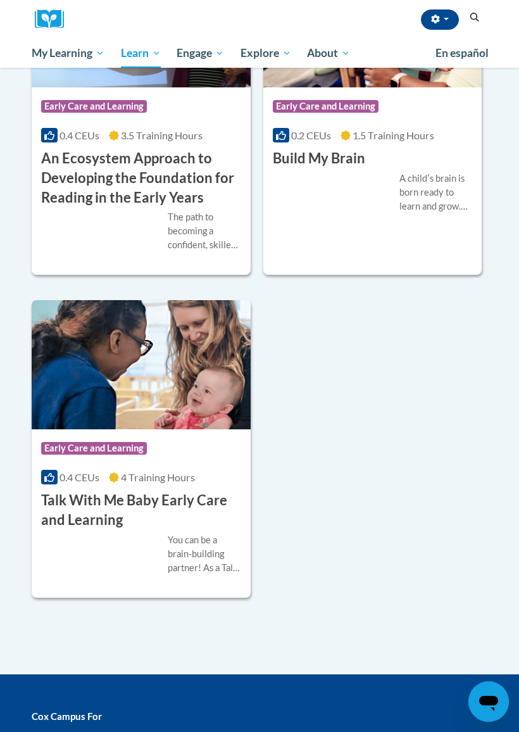
click at [158, 530] on h3 "Talk With Me Baby Early Care and Learning" at bounding box center [141, 510] width 200 height 39
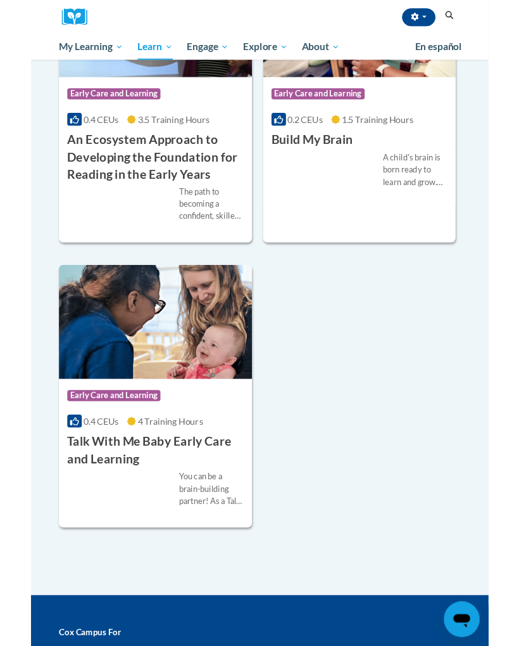
scroll to position [811, 0]
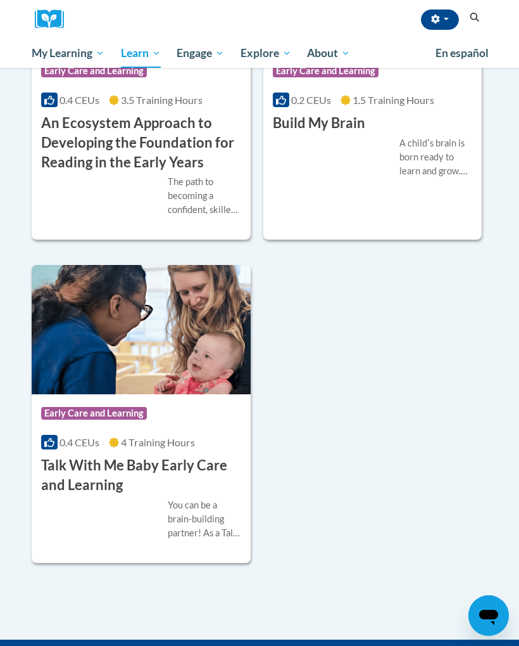
click at [0, 0] on span "My Course Progress" at bounding box center [0, 0] width 0 height 0
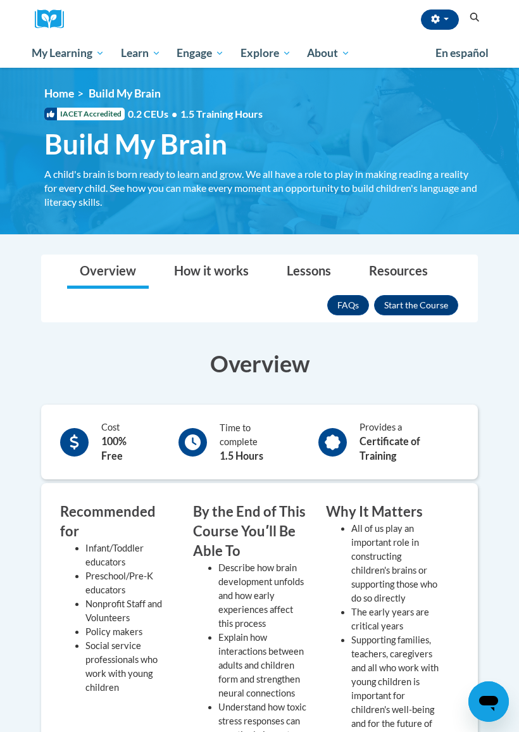
click at [424, 304] on button "Enroll" at bounding box center [416, 305] width 84 height 20
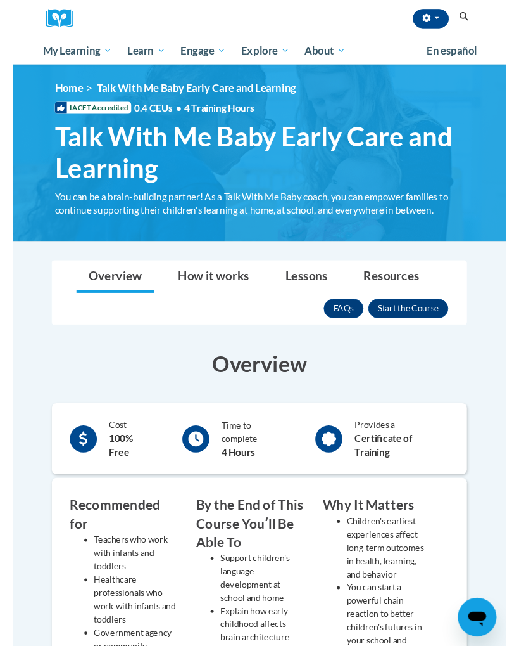
scroll to position [15, 0]
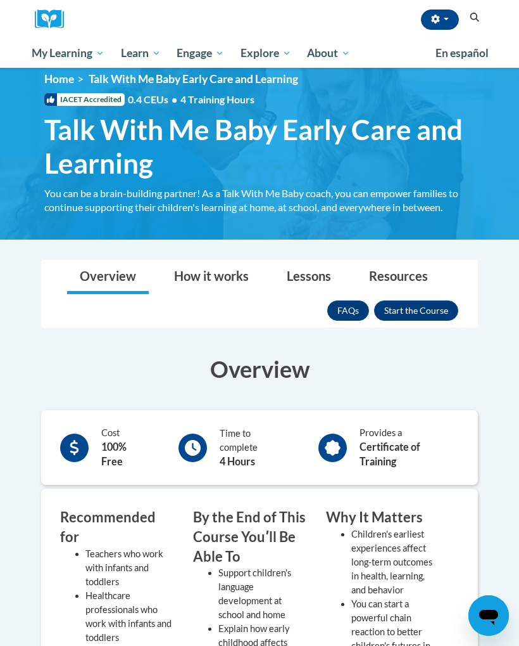
click at [264, 136] on span "Talk With Me Baby Early Care and Learning" at bounding box center [262, 146] width 437 height 67
click at [427, 305] on button "Enroll" at bounding box center [416, 310] width 84 height 20
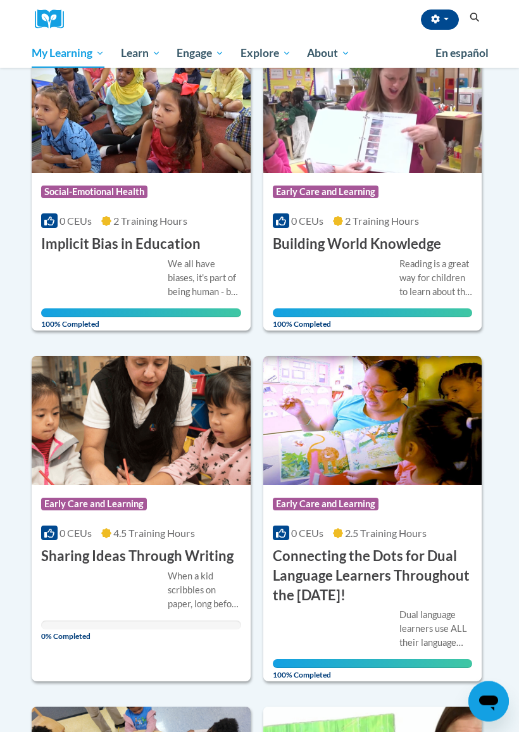
scroll to position [931, 0]
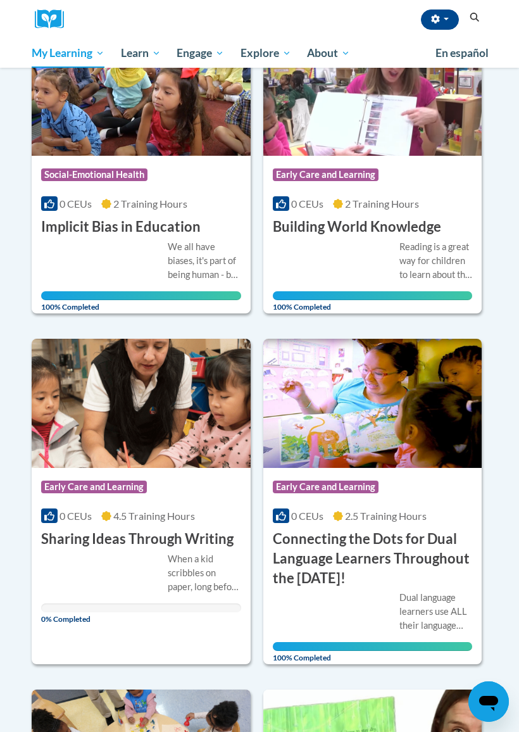
click at [166, 523] on div "Course Category: Early Care and Learning 0 CEUs 4.5 Training Hours COURSE Shari…" at bounding box center [141, 508] width 219 height 81
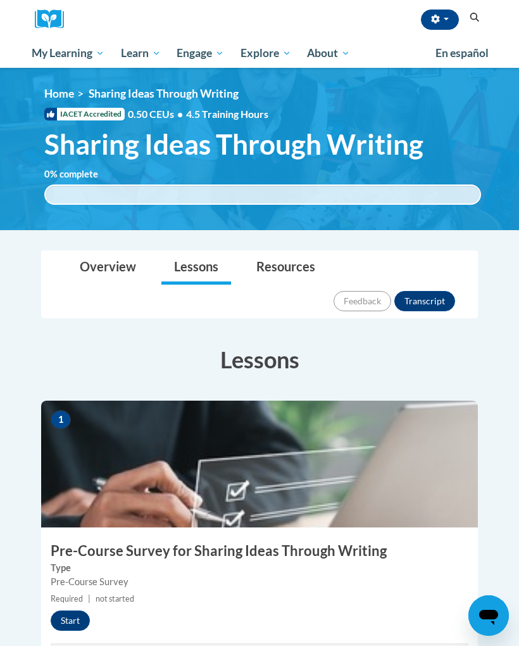
click at [101, 258] on link "Overview" at bounding box center [108, 268] width 82 height 34
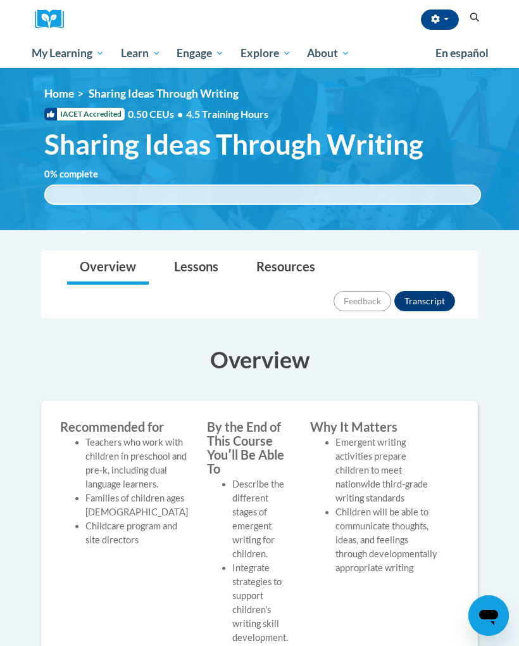
click at [0, 0] on link "Early Care and Learning" at bounding box center [0, 0] width 0 height 0
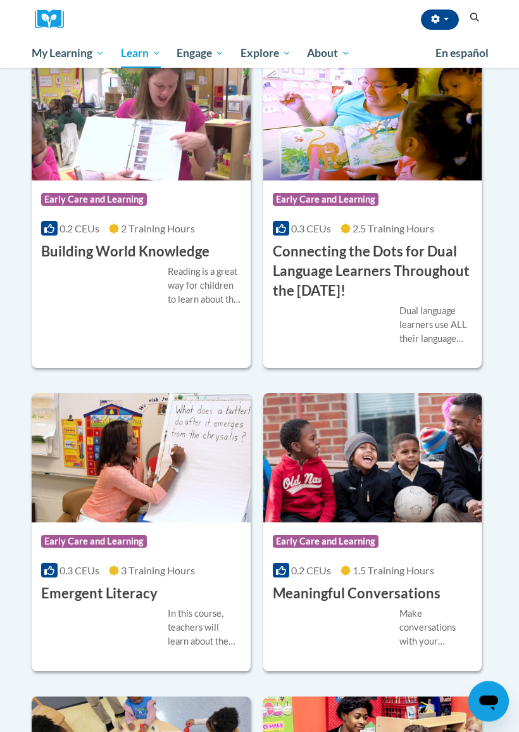
scroll to position [1086, 0]
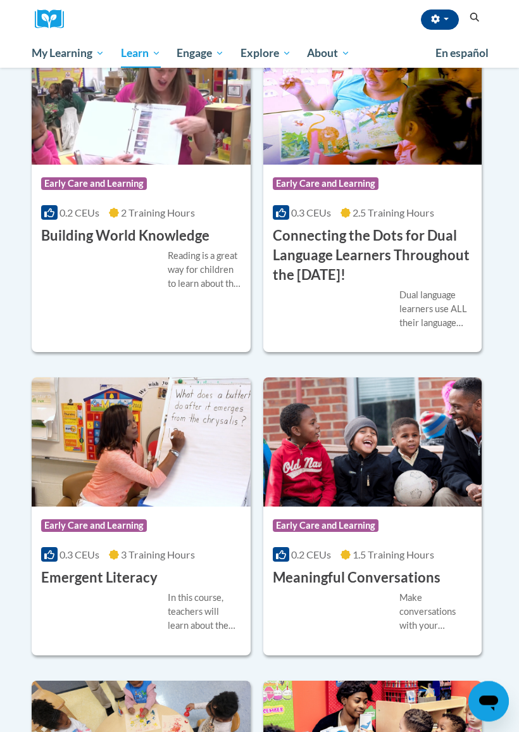
click at [148, 589] on div "Course Category: Early Care and Learning 0.3 CEUs 3 Training Hours COURSE Emerg…" at bounding box center [141, 547] width 219 height 81
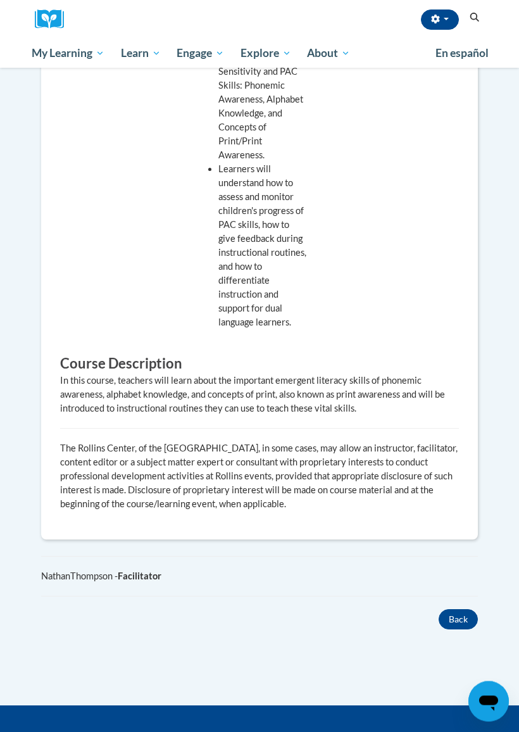
scroll to position [735, 0]
